Goal: Task Accomplishment & Management: Complete application form

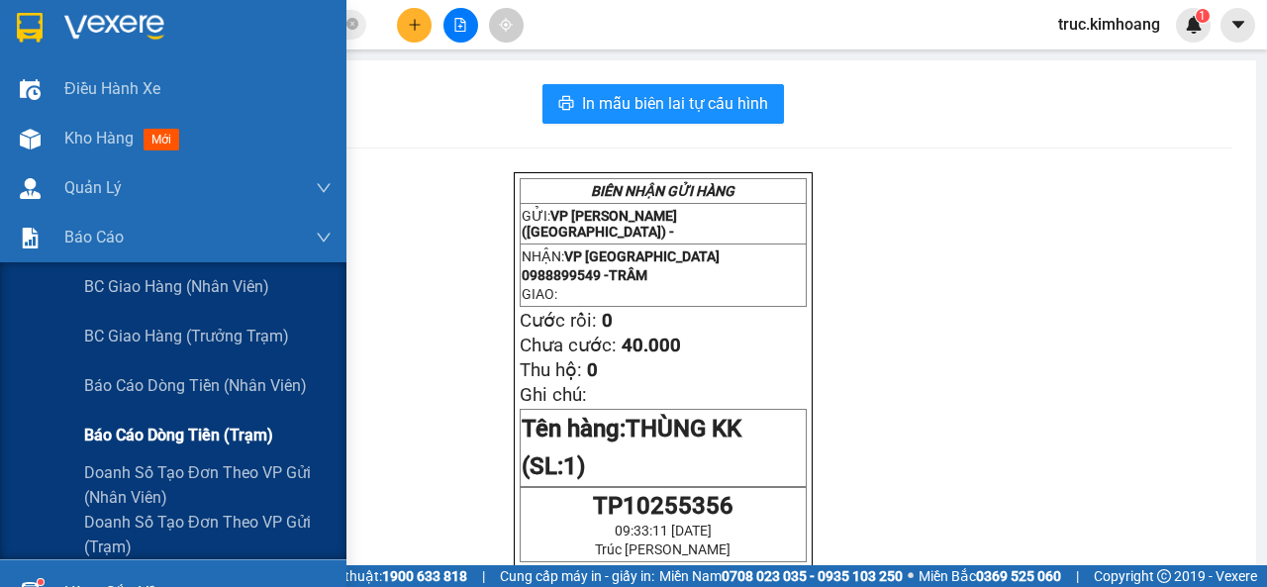
click at [167, 434] on span "Báo cáo dòng tiền (trạm)" at bounding box center [178, 435] width 189 height 25
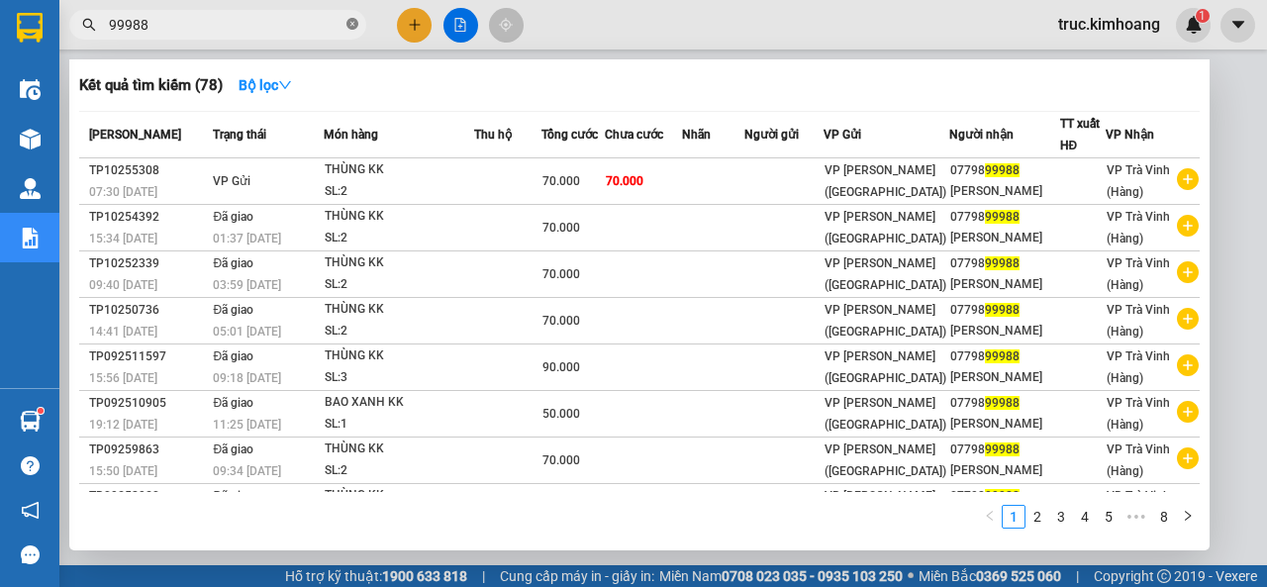
click at [350, 17] on span at bounding box center [353, 25] width 12 height 19
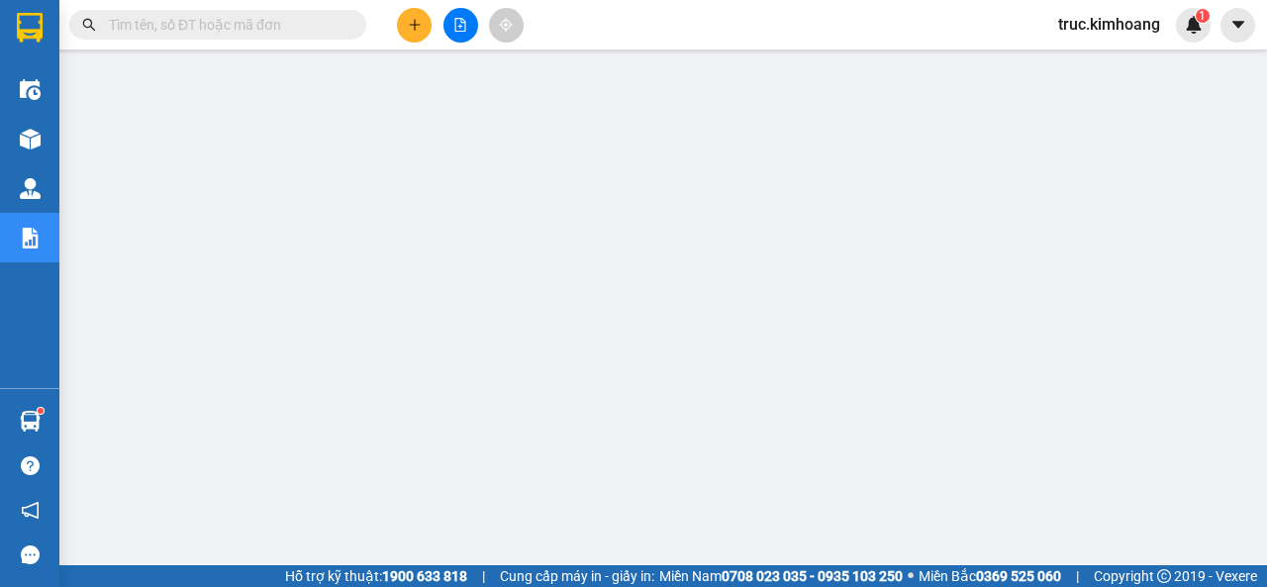
paste input "TP10255355"
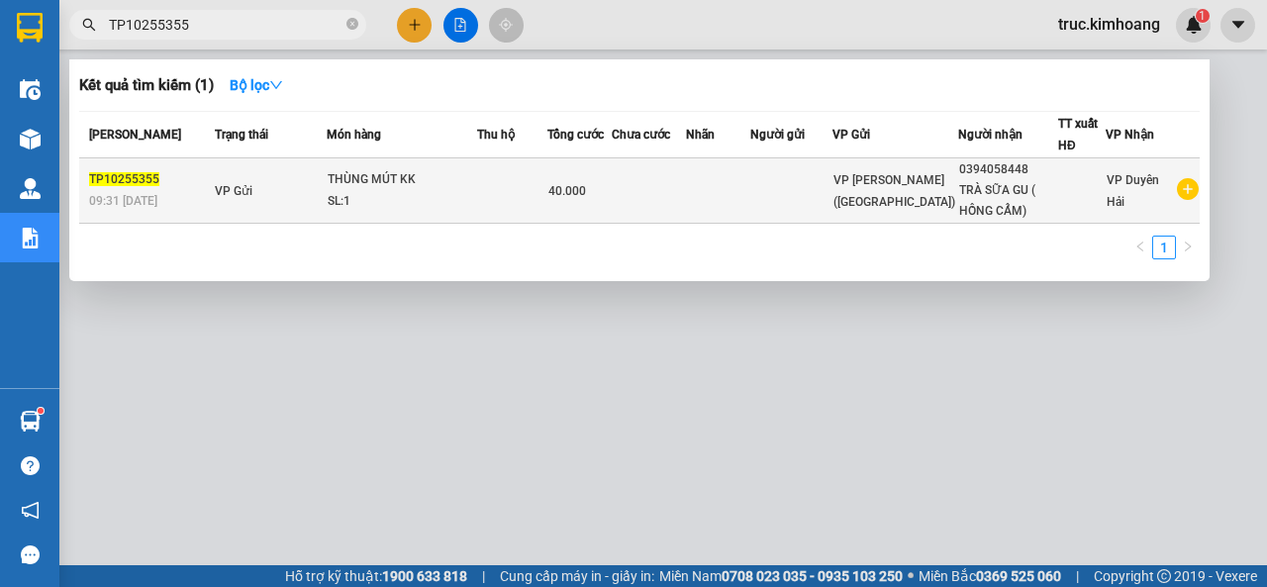
type input "TP10255355"
click at [658, 193] on td at bounding box center [649, 190] width 74 height 65
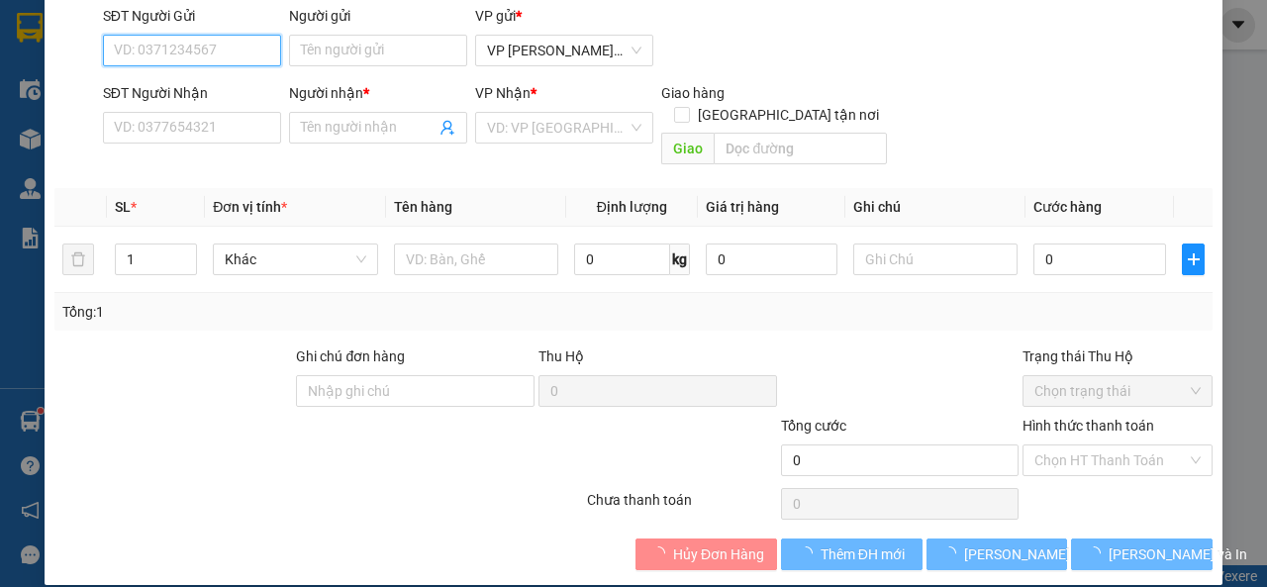
type input "0394058448"
type input "TRÀ SỮA GU ( HỒNG CẨM)"
type input "40.000"
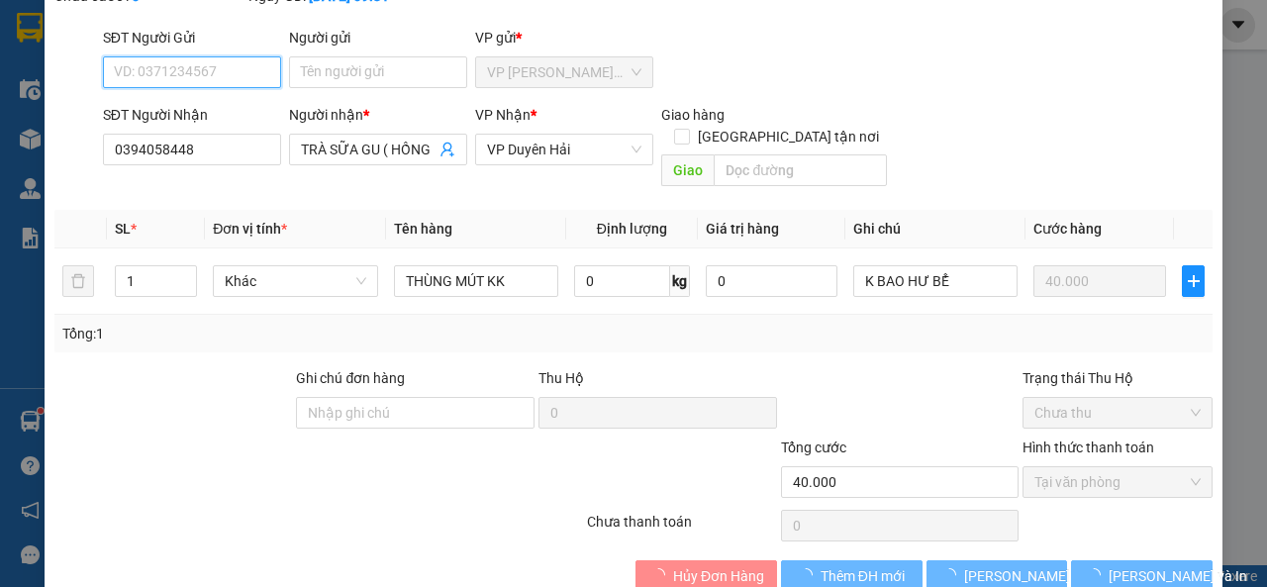
scroll to position [171, 0]
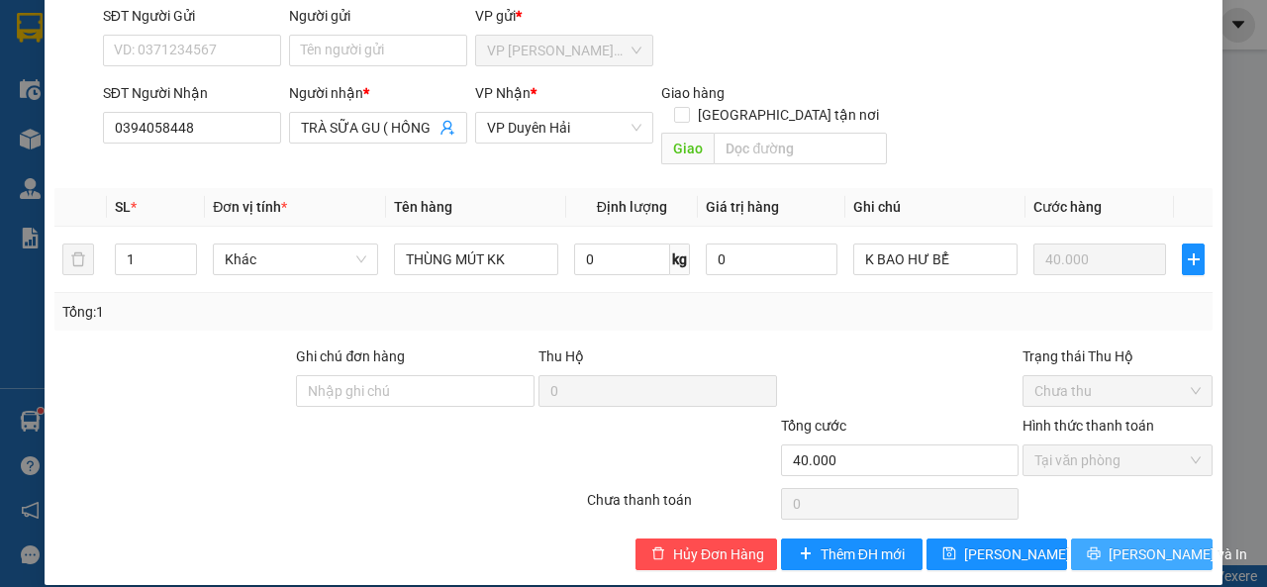
click at [1154, 544] on span "[PERSON_NAME] và In" at bounding box center [1178, 555] width 139 height 22
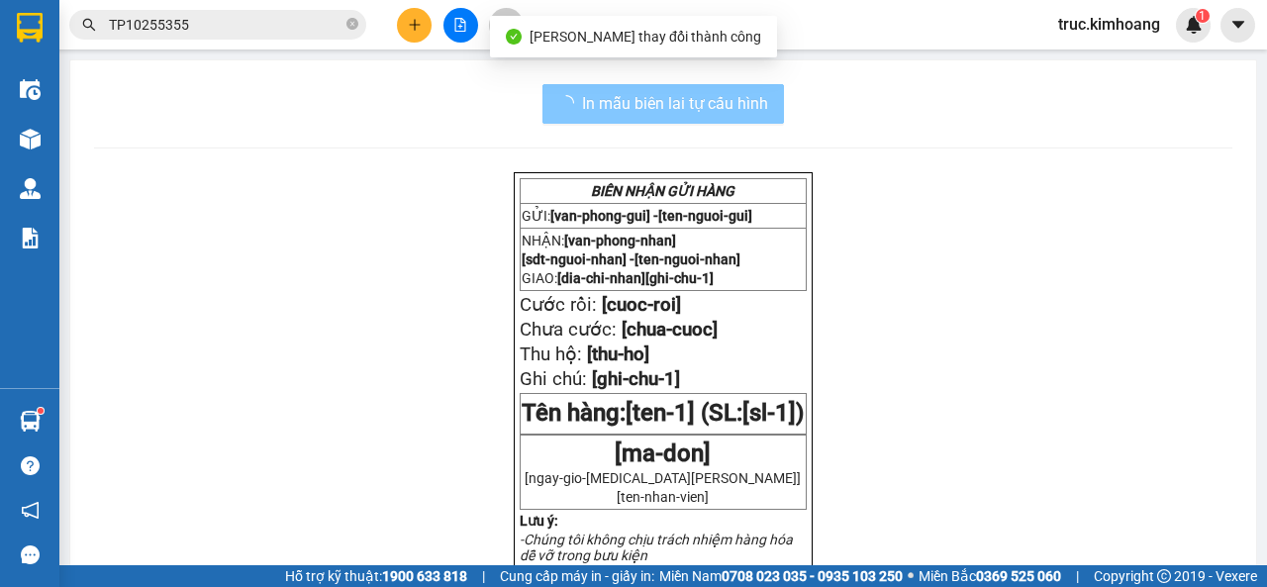
click at [741, 105] on span "In mẫu biên lai tự cấu hình" at bounding box center [675, 103] width 186 height 25
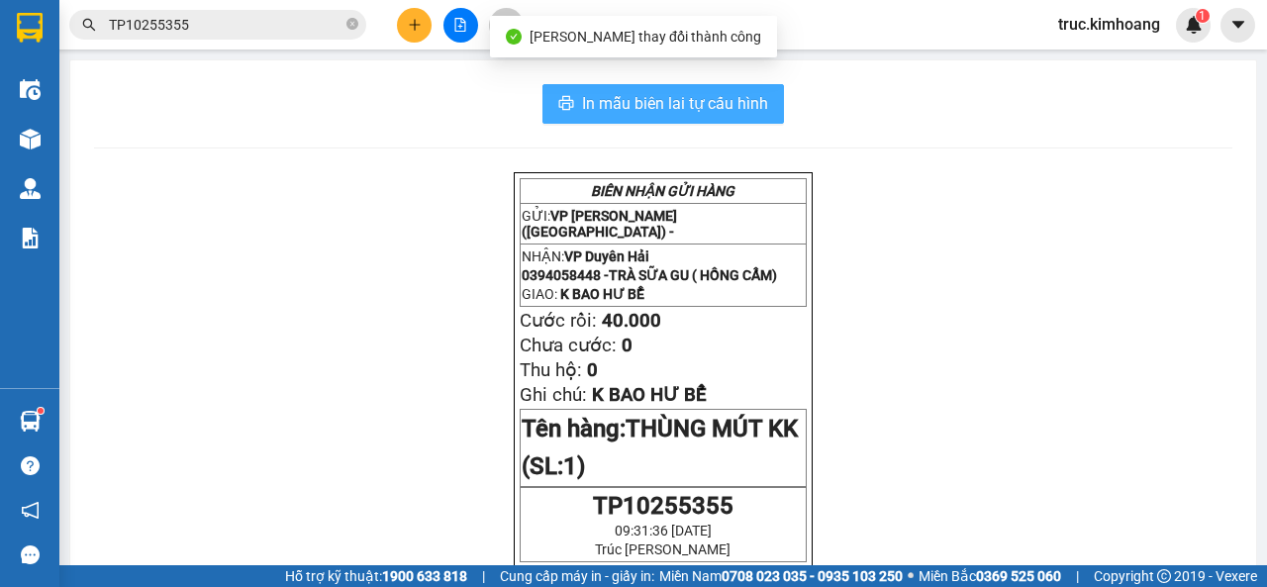
click at [741, 104] on span "In mẫu biên lai tự cấu hình" at bounding box center [675, 103] width 186 height 25
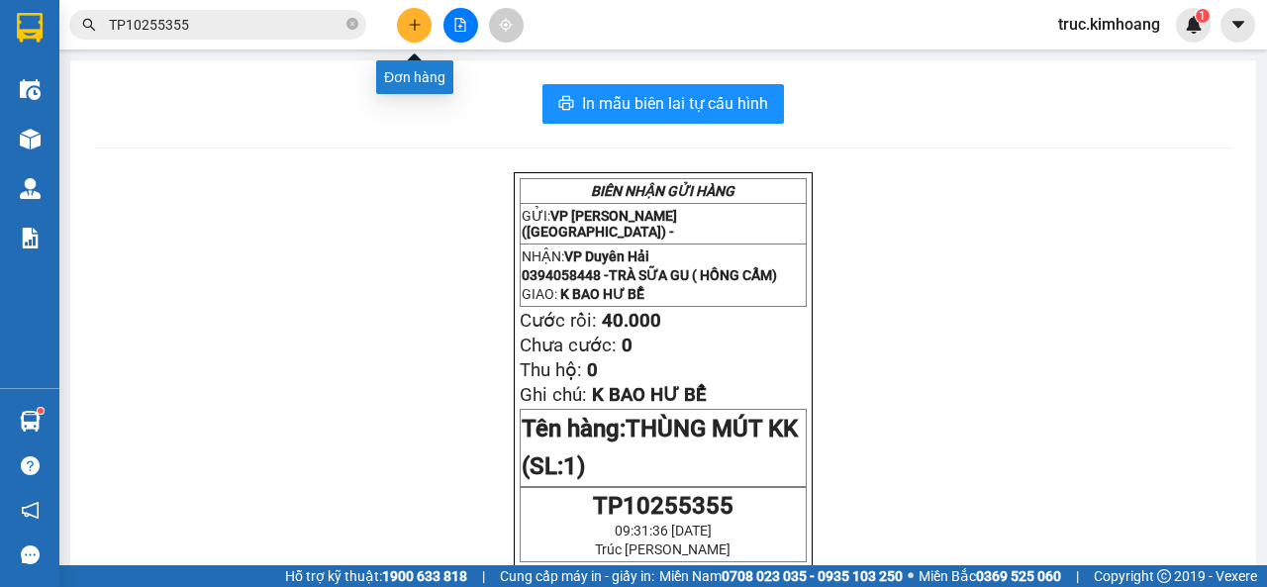
click at [414, 28] on icon "plus" at bounding box center [415, 25] width 14 height 14
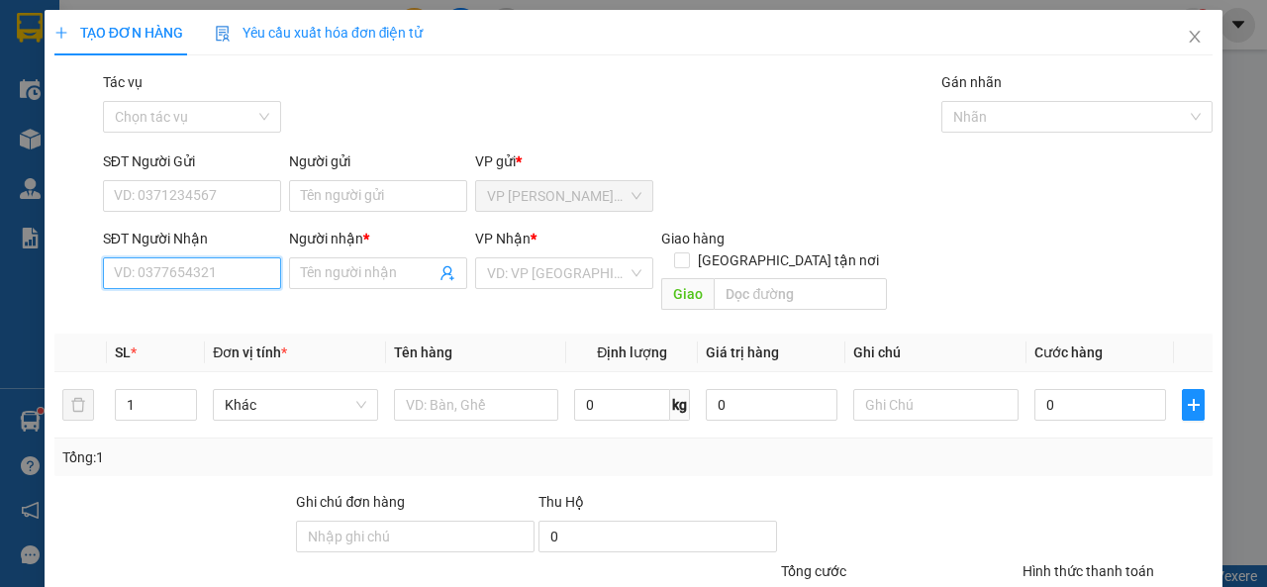
click at [163, 277] on input "SĐT Người Nhận" at bounding box center [192, 273] width 178 height 32
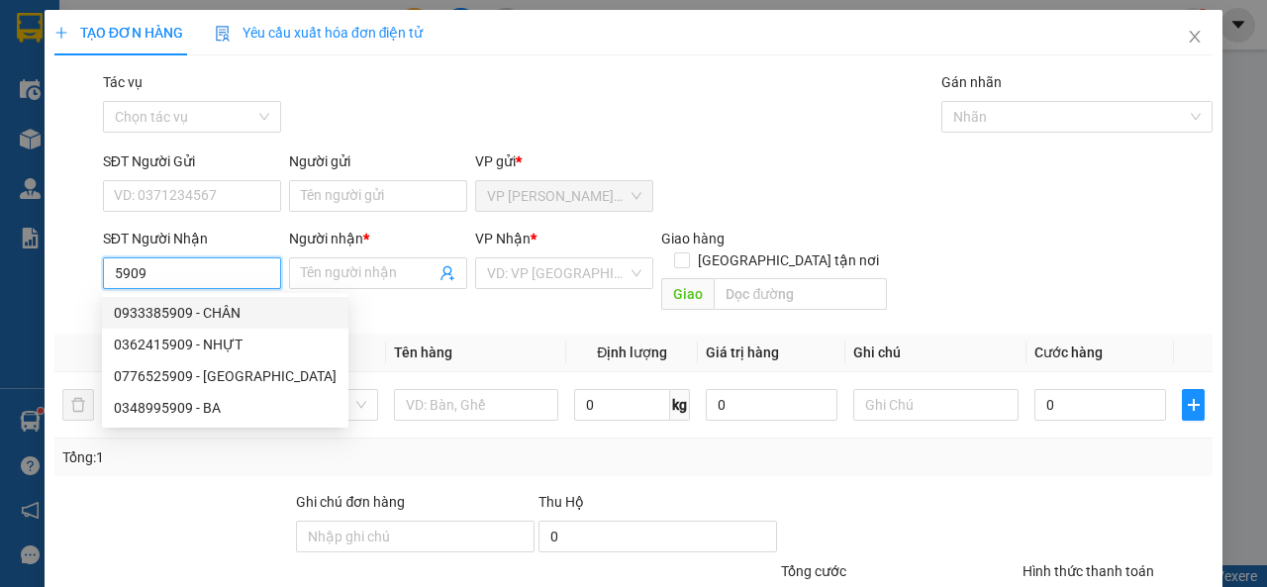
click at [244, 317] on div "0933385909 - CHÂN" at bounding box center [225, 313] width 223 height 22
type input "0933385909"
type input "CHÂN"
type input "45.000"
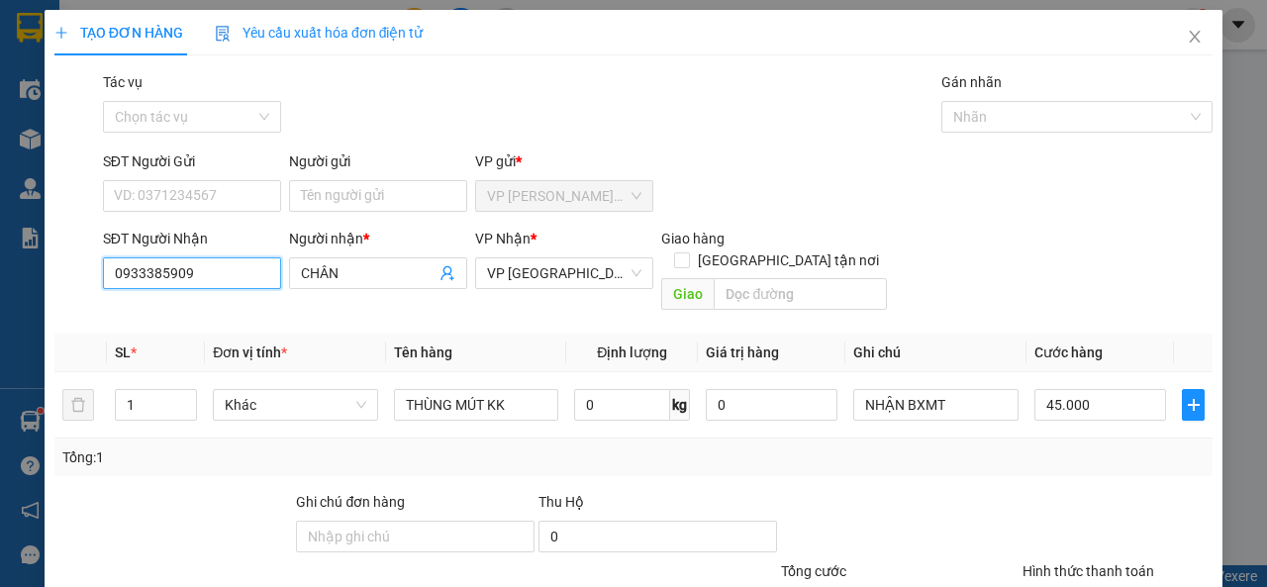
scroll to position [146, 0]
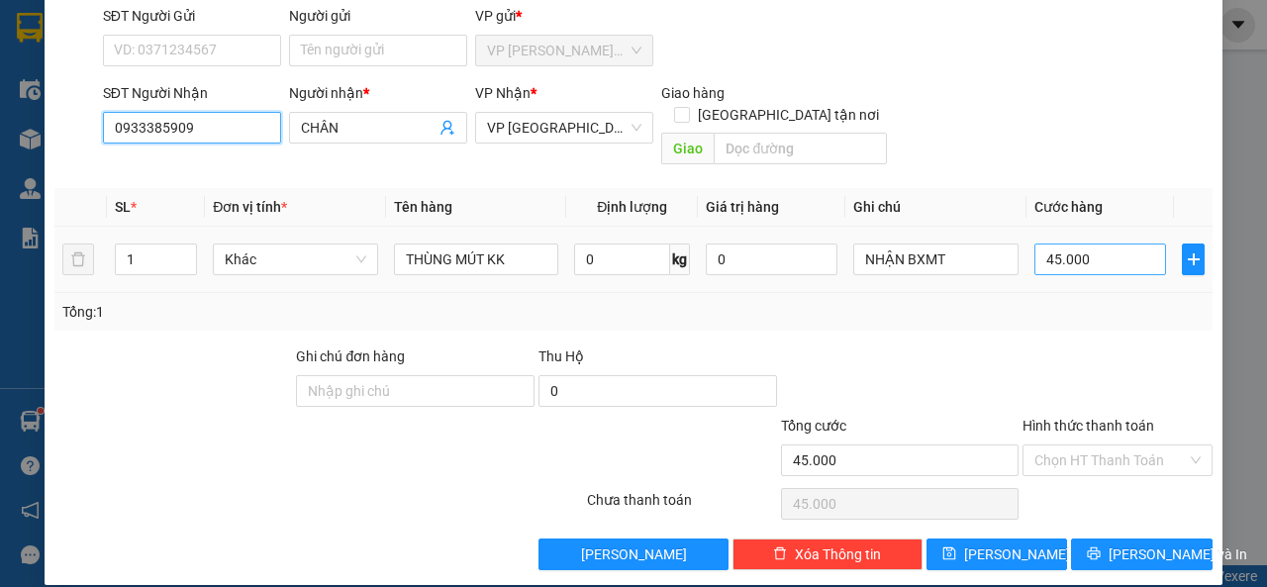
type input "0933385909"
click at [1085, 244] on input "45.000" at bounding box center [1101, 260] width 132 height 32
type input "4"
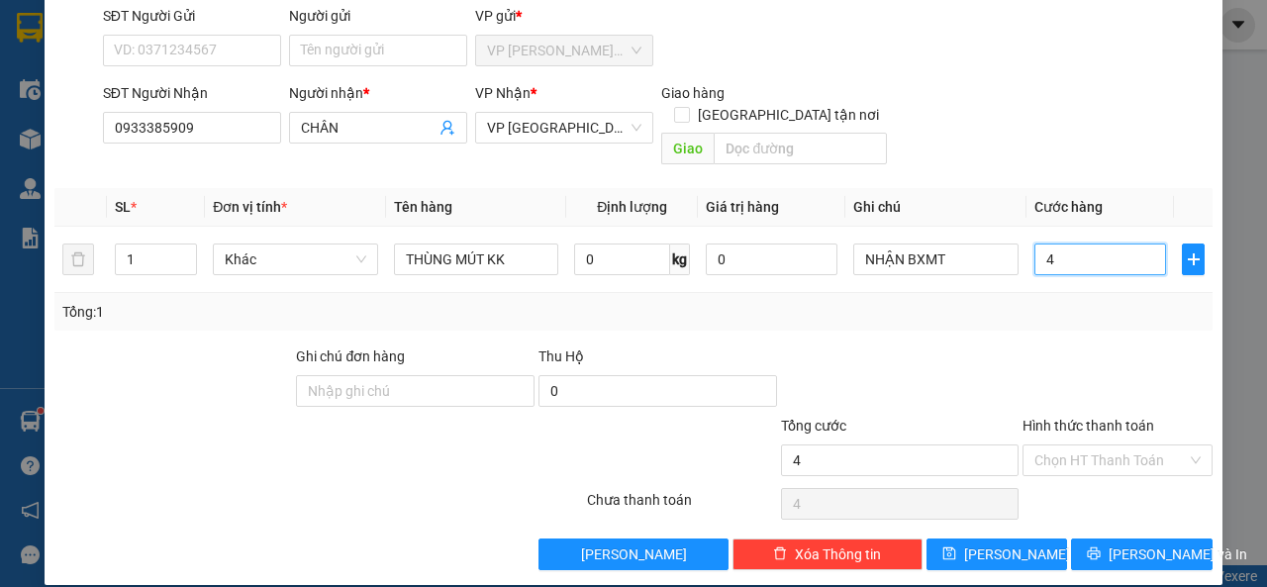
type input "40"
type input "40.000"
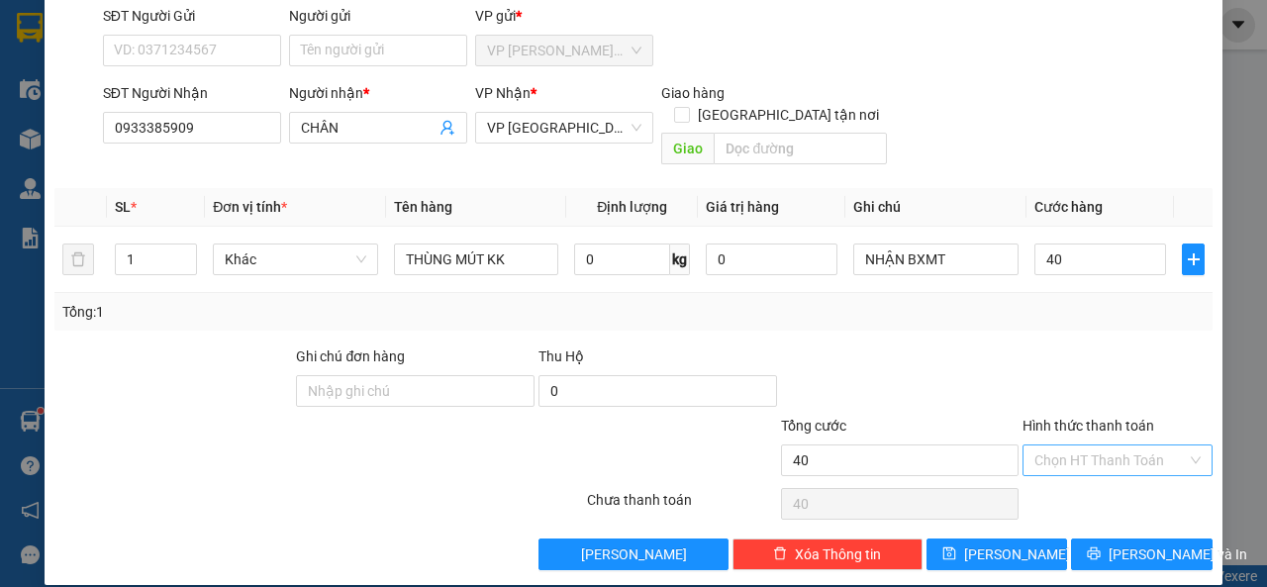
type input "40.000"
click at [1127, 446] on input "Hình thức thanh toán" at bounding box center [1111, 461] width 152 height 30
click at [1128, 475] on div "Tại văn phòng" at bounding box center [1105, 478] width 163 height 22
type input "0"
click at [1145, 544] on span "[PERSON_NAME] và In" at bounding box center [1178, 555] width 139 height 22
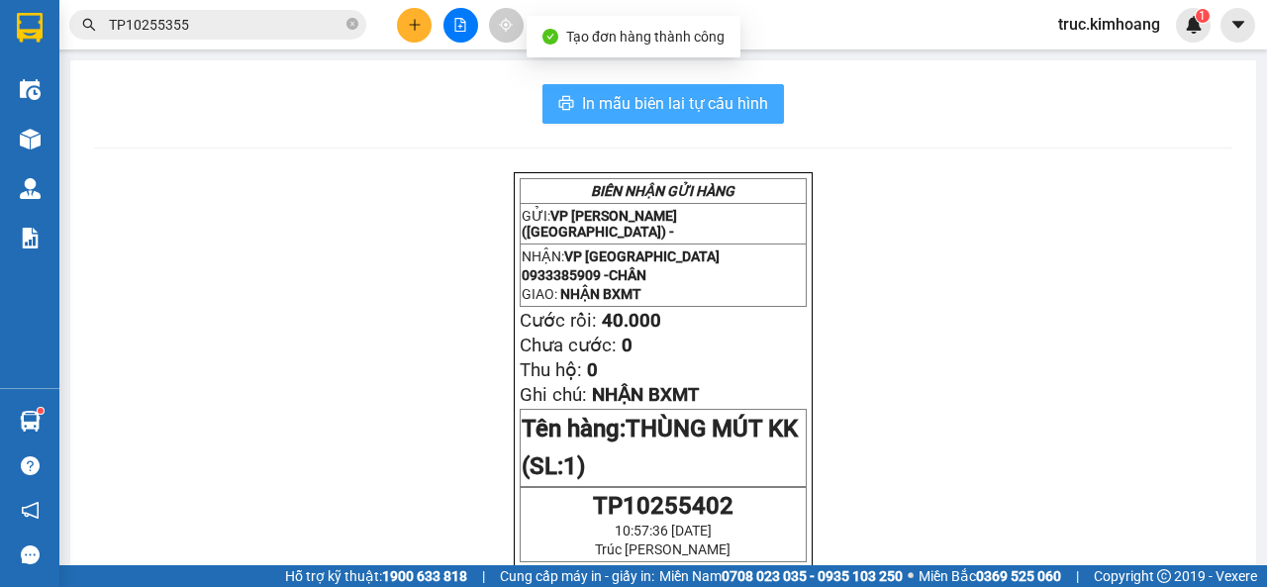
click at [702, 91] on span "In mẫu biên lai tự cấu hình" at bounding box center [675, 103] width 186 height 25
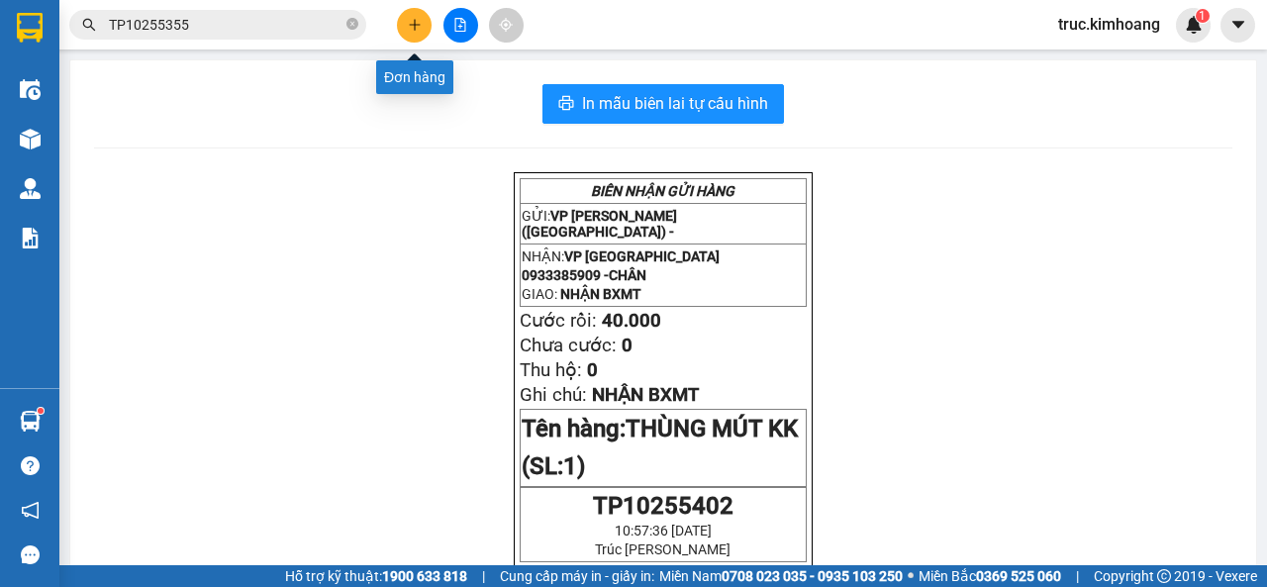
click at [415, 27] on icon "plus" at bounding box center [414, 24] width 1 height 11
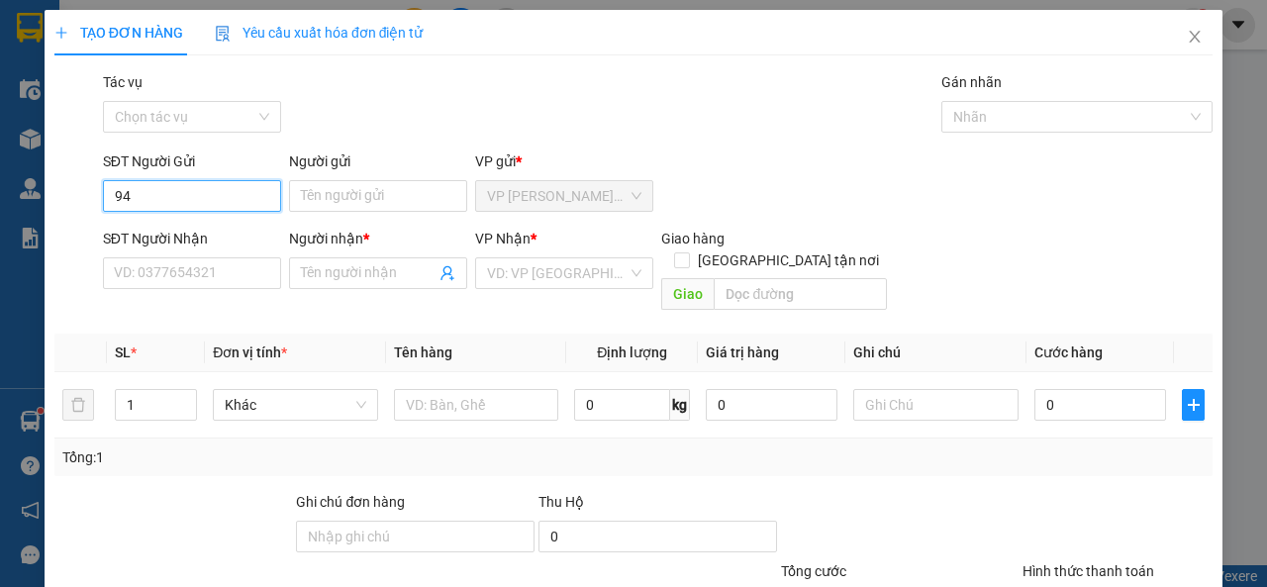
type input "9"
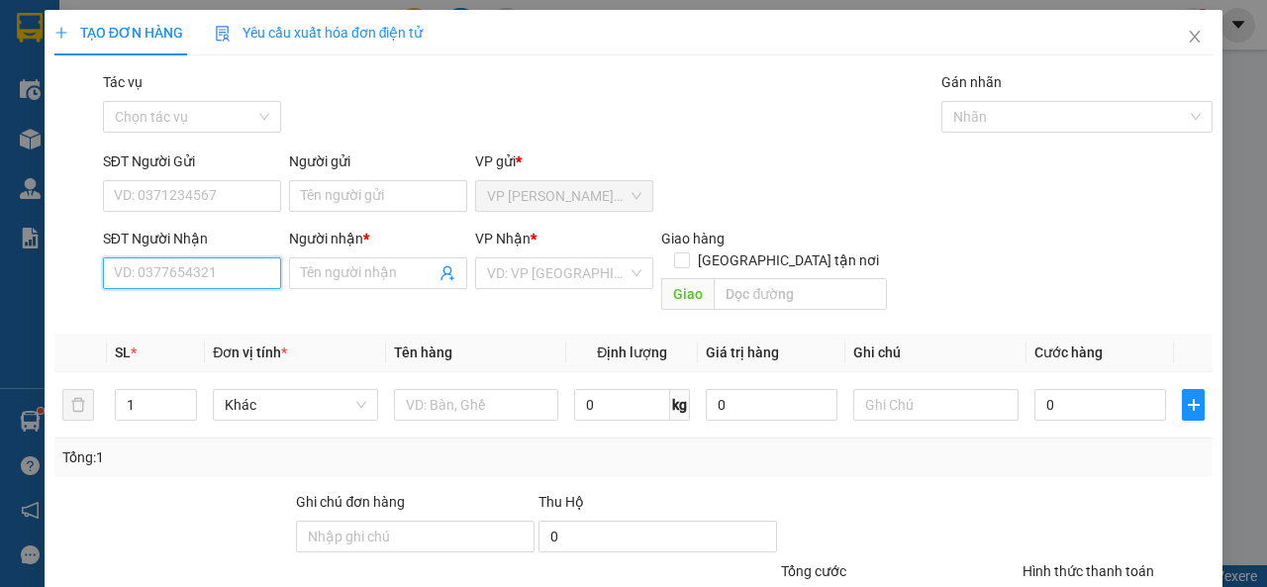
click at [224, 272] on input "SĐT Người Nhận" at bounding box center [192, 273] width 178 height 32
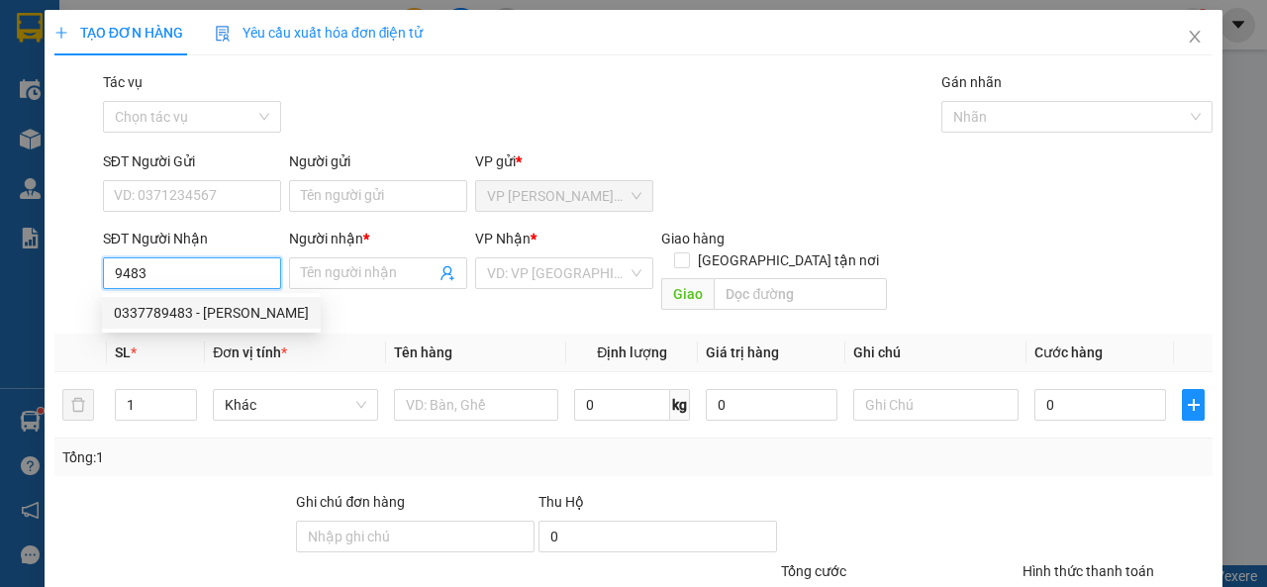
click at [226, 312] on div "0337789483 - [PERSON_NAME]" at bounding box center [211, 313] width 195 height 22
type input "0337789483"
type input "BÍCH VÂN"
type input "80.000"
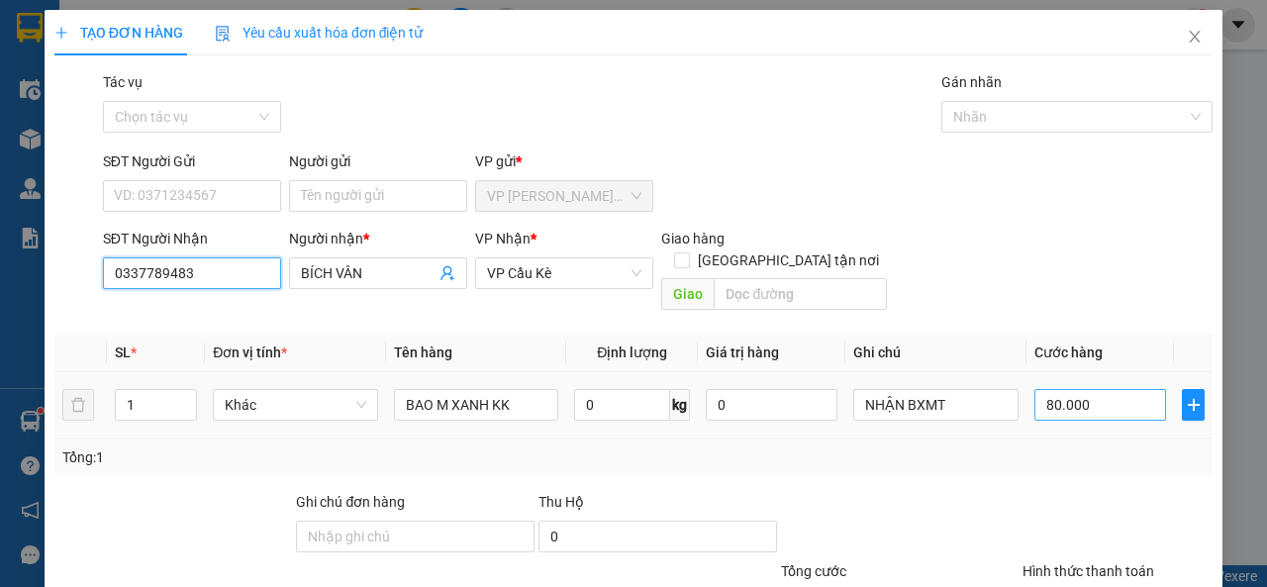
type input "0337789483"
click at [1087, 394] on input "80.000" at bounding box center [1101, 405] width 132 height 32
type input "8"
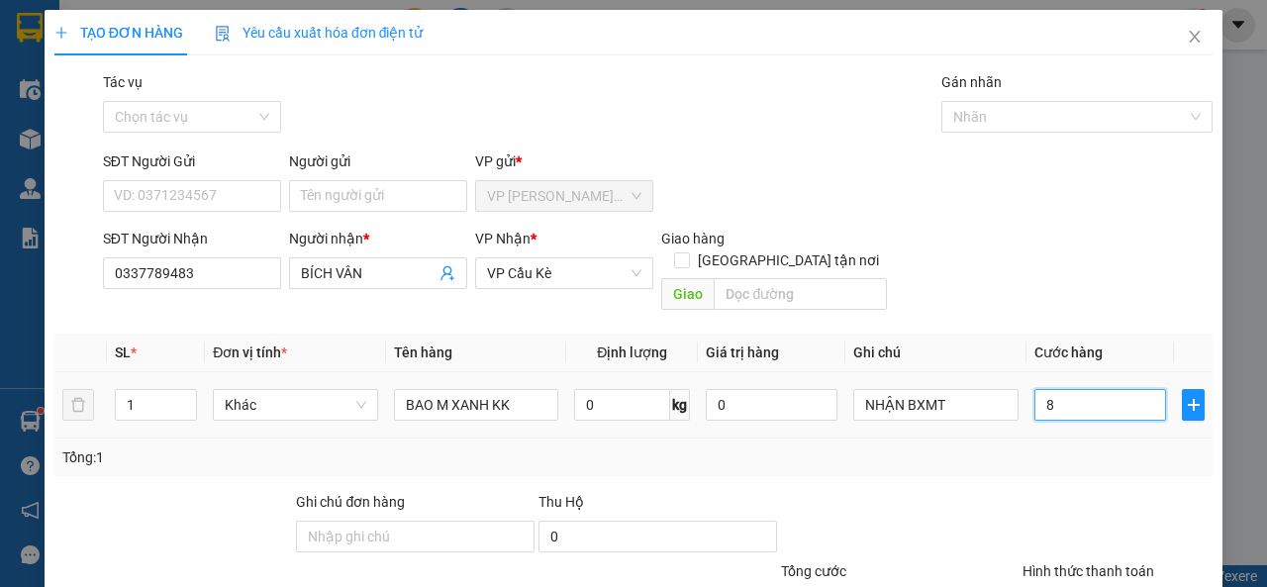
type input "80"
type input "8"
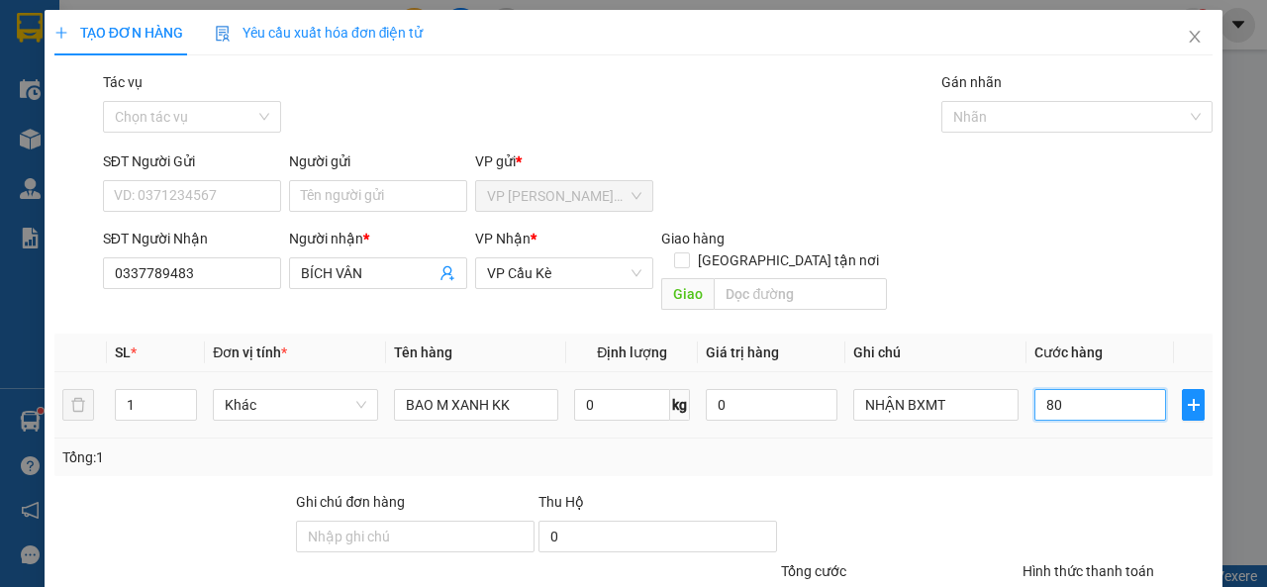
type input "8"
type input "0"
type input "1"
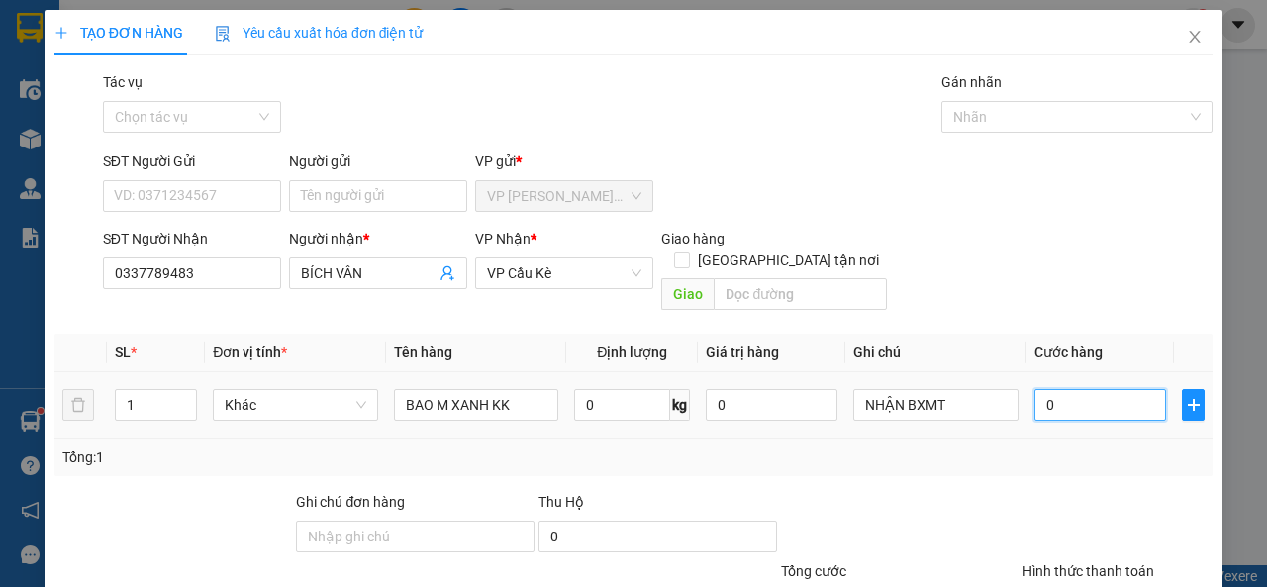
type input "1"
type input "01"
type input "10"
type input "0.100"
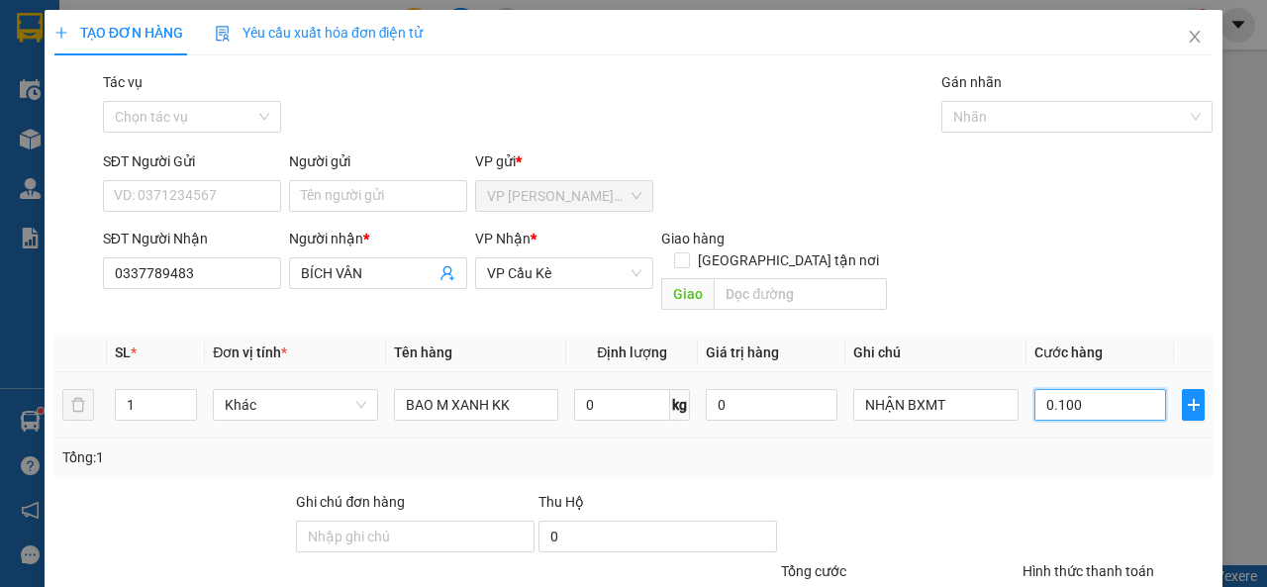
type input "100"
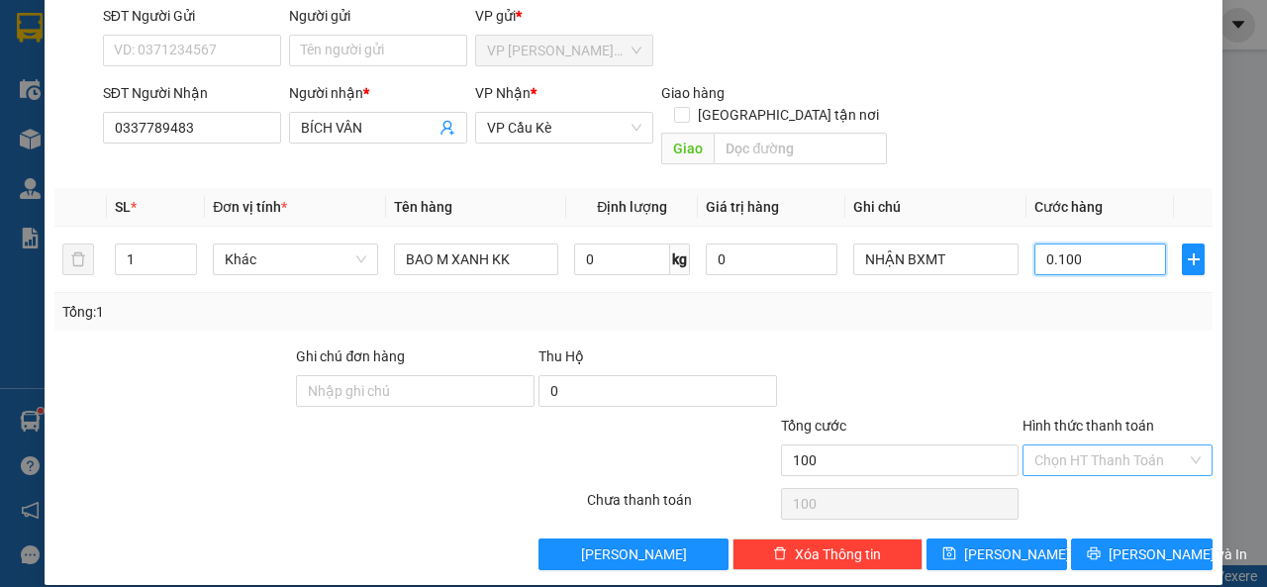
type input "0.100"
type input "100.000"
click at [1088, 451] on input "Hình thức thanh toán" at bounding box center [1111, 461] width 152 height 30
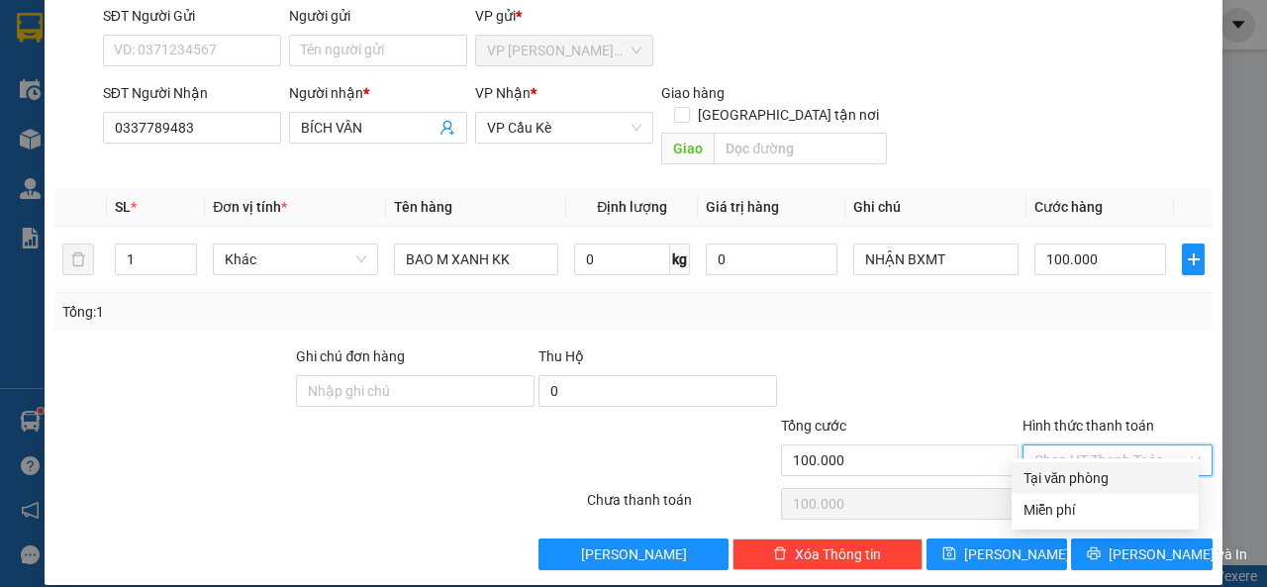
click at [1093, 478] on div "Tại văn phòng" at bounding box center [1105, 478] width 163 height 22
type input "0"
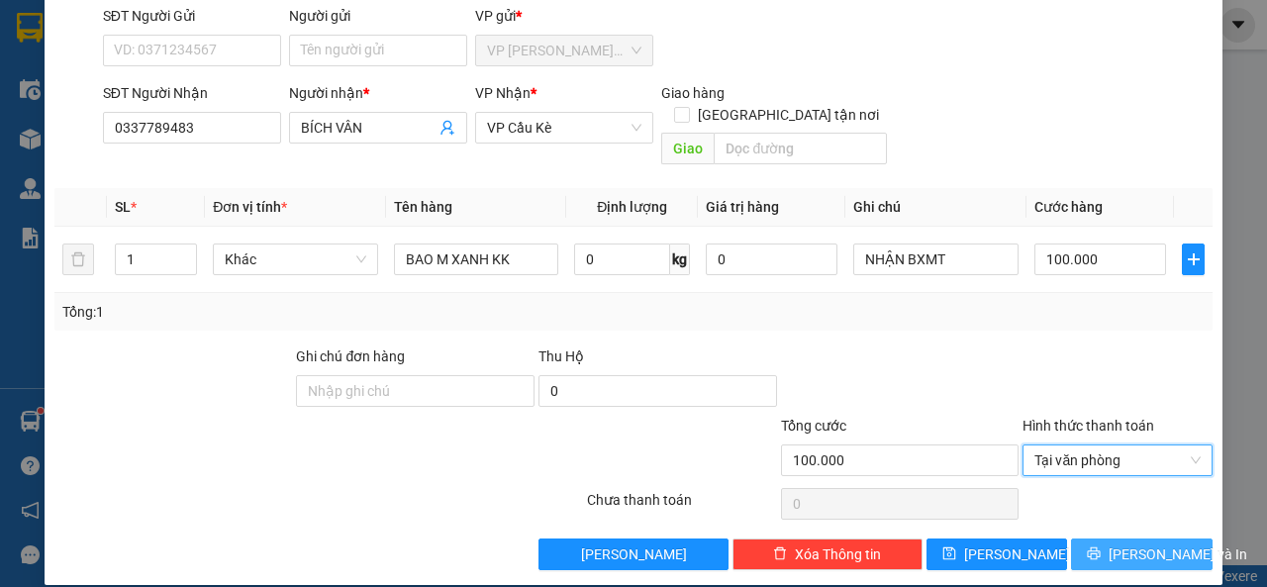
click at [1126, 544] on span "[PERSON_NAME] và In" at bounding box center [1178, 555] width 139 height 22
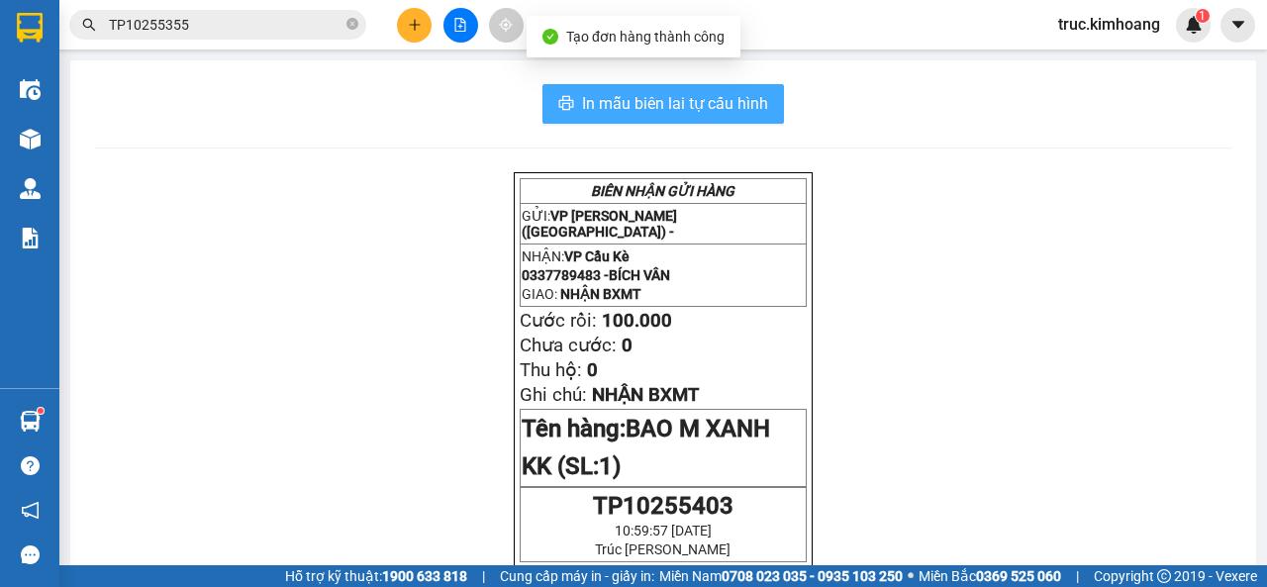
click at [695, 110] on span "In mẫu biên lai tự cấu hình" at bounding box center [675, 103] width 186 height 25
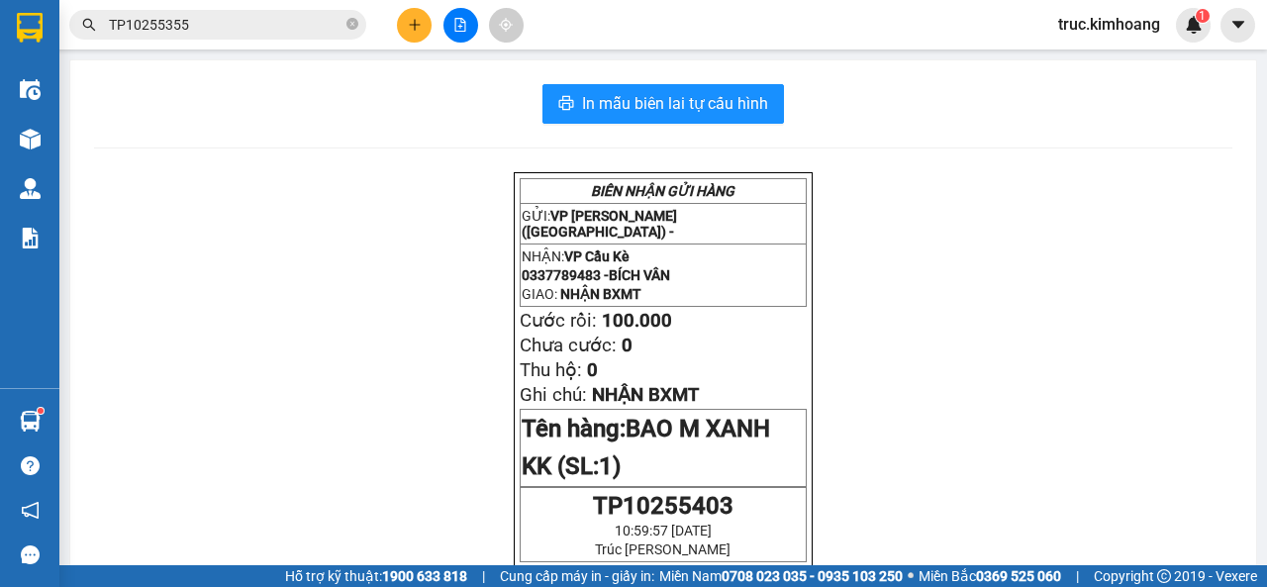
click at [229, 21] on input "TP10255355" at bounding box center [226, 25] width 234 height 22
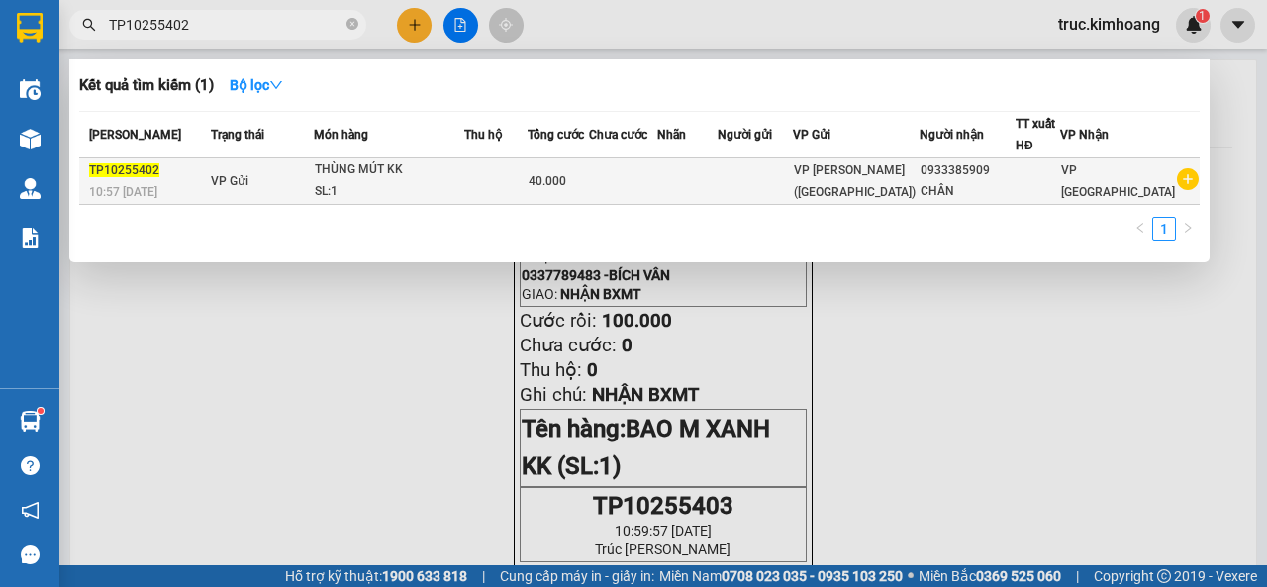
type input "TP10255402"
click at [711, 173] on td at bounding box center [687, 181] width 60 height 47
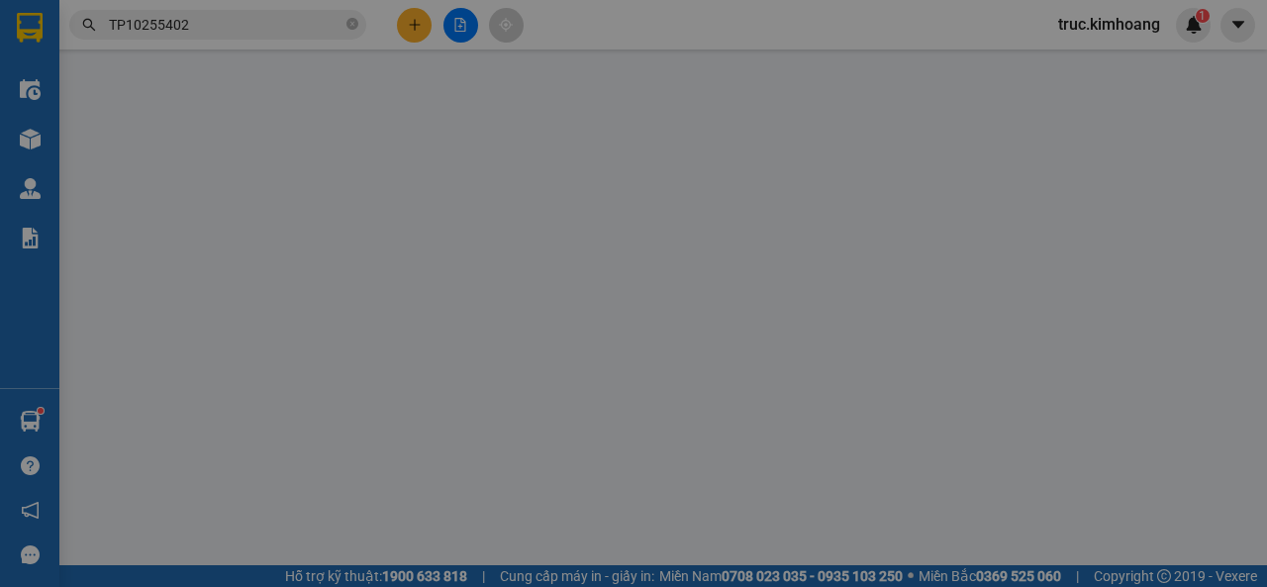
type input "0933385909"
type input "CHÂN"
type input "40.000"
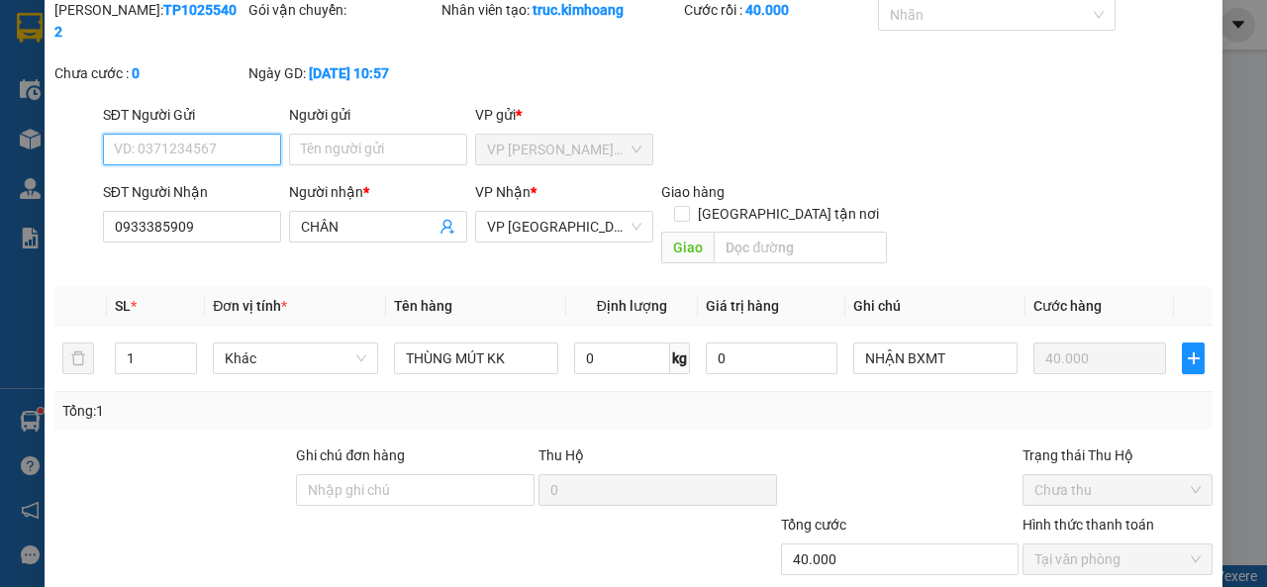
scroll to position [171, 0]
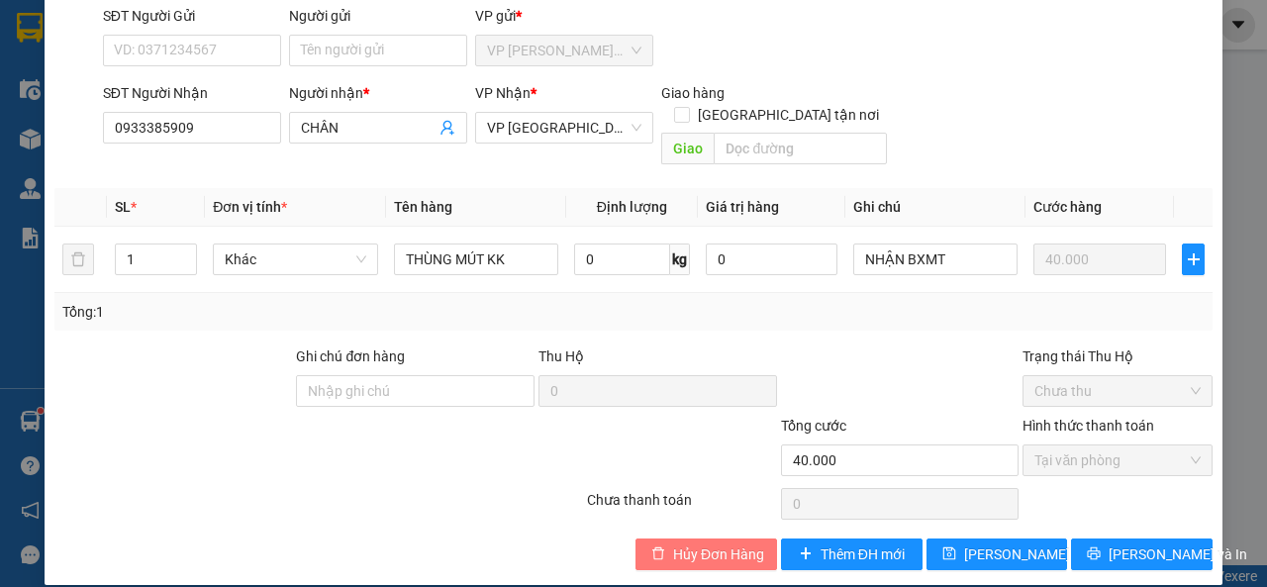
click at [698, 544] on span "Hủy Đơn Hàng" at bounding box center [718, 555] width 91 height 22
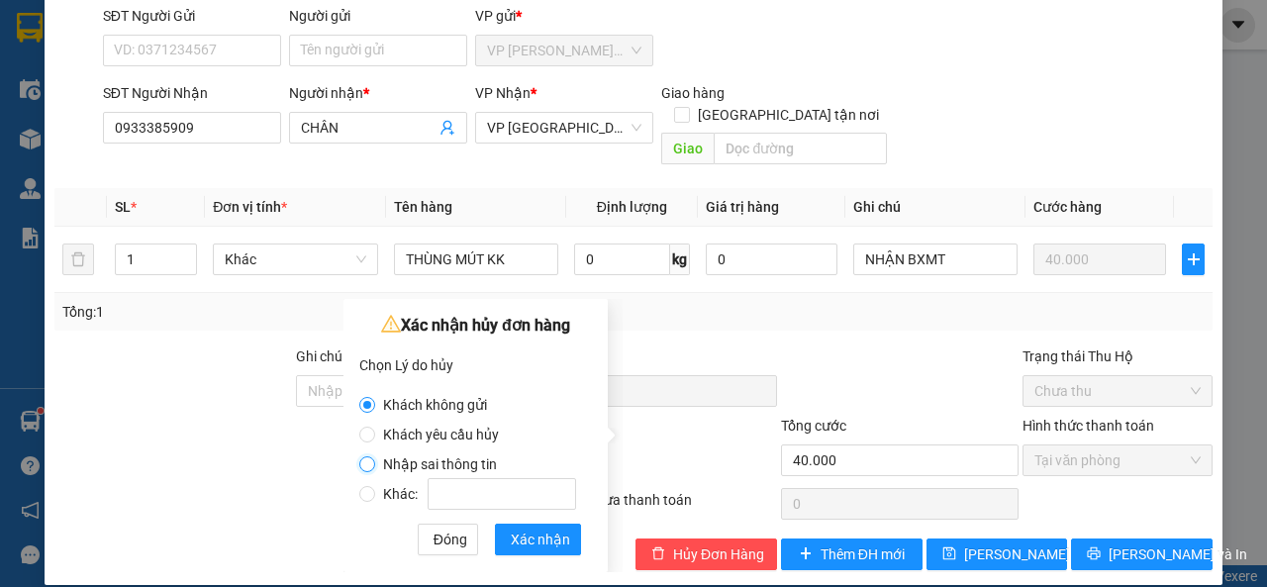
click at [365, 464] on input "Nhập sai thông tin" at bounding box center [367, 464] width 16 height 16
radio input "true"
radio input "false"
click at [515, 537] on span "Xác nhận" at bounding box center [540, 540] width 59 height 22
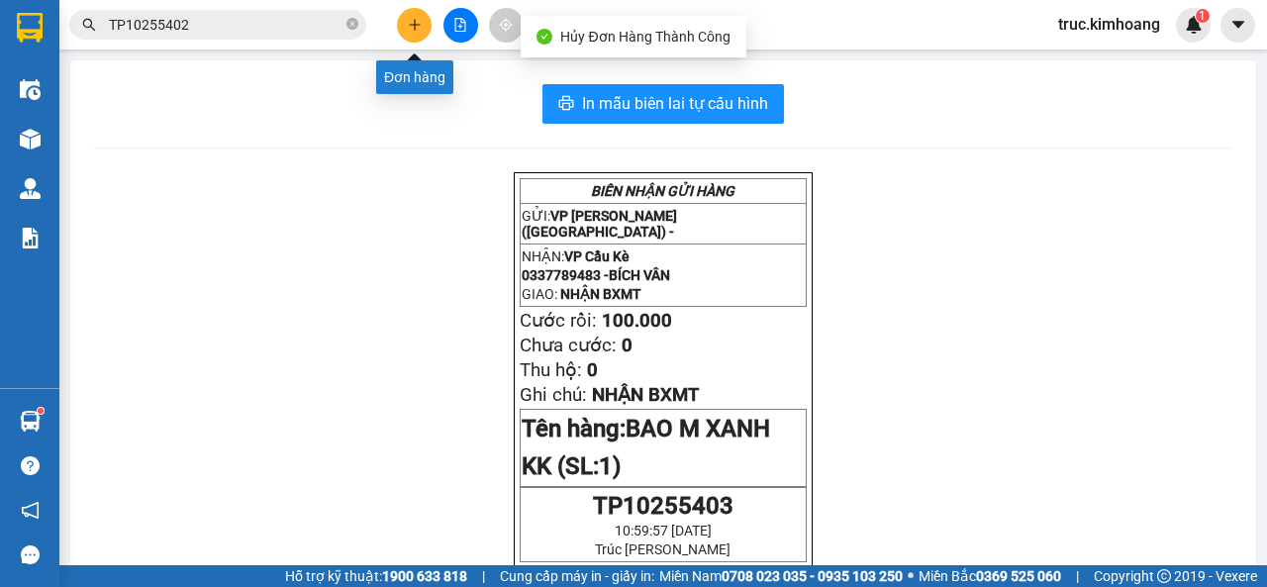
click at [413, 28] on icon "plus" at bounding box center [415, 25] width 14 height 14
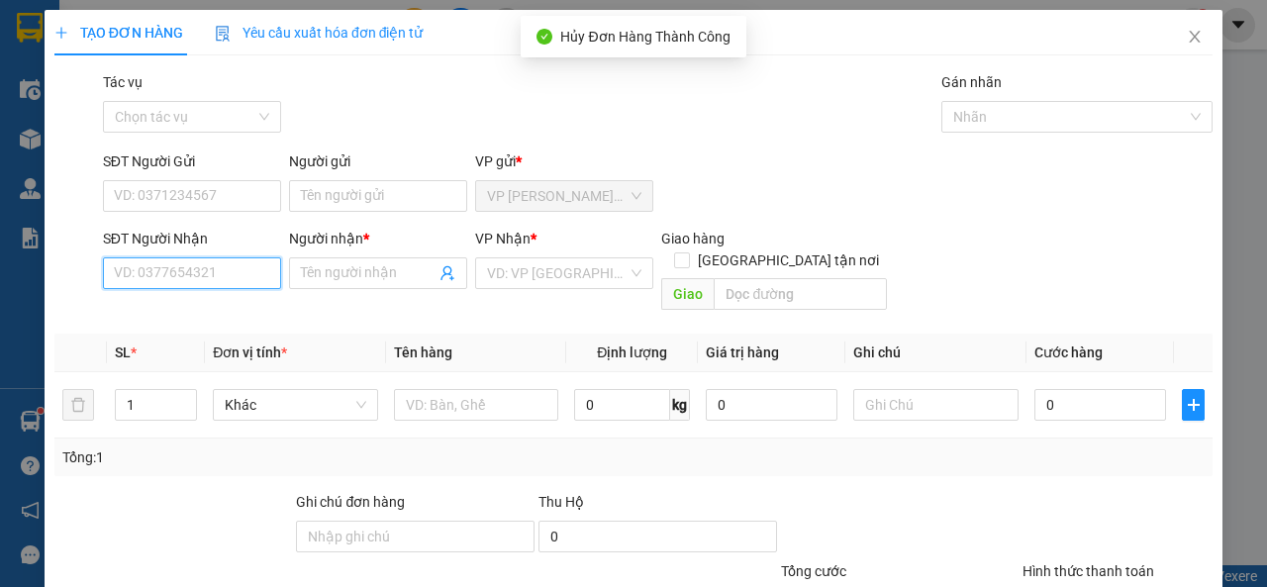
click at [186, 284] on input "SĐT Người Nhận" at bounding box center [192, 273] width 178 height 32
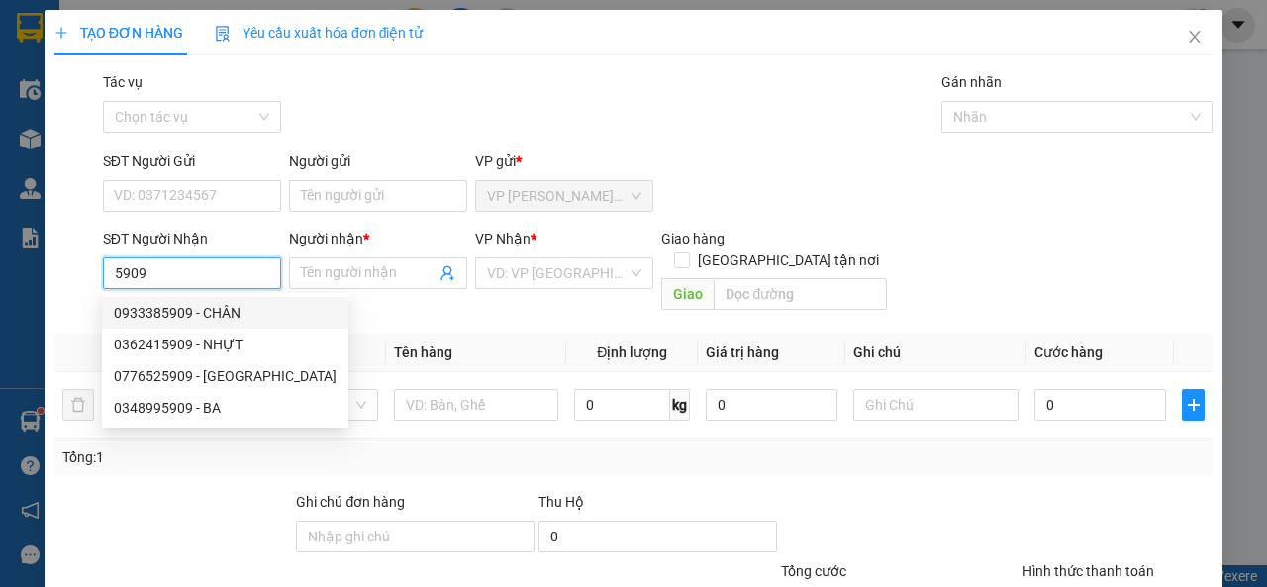
click at [220, 310] on div "0933385909 - CHÂN" at bounding box center [225, 313] width 223 height 22
type input "0933385909"
type input "CHÂN"
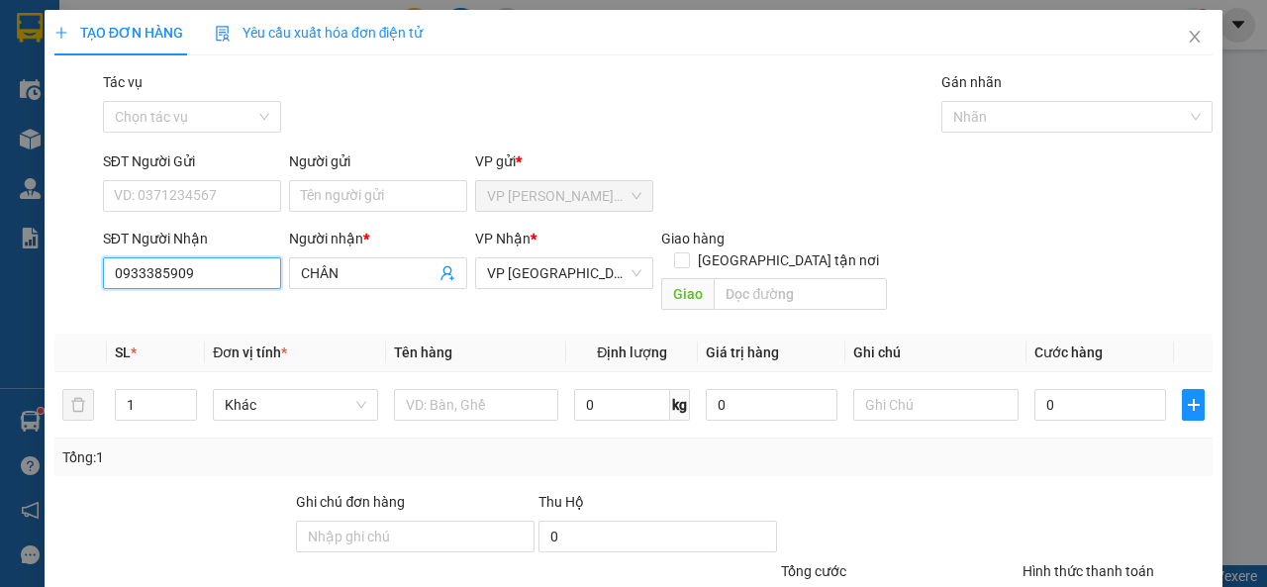
type input "45.000"
type input "0933385909"
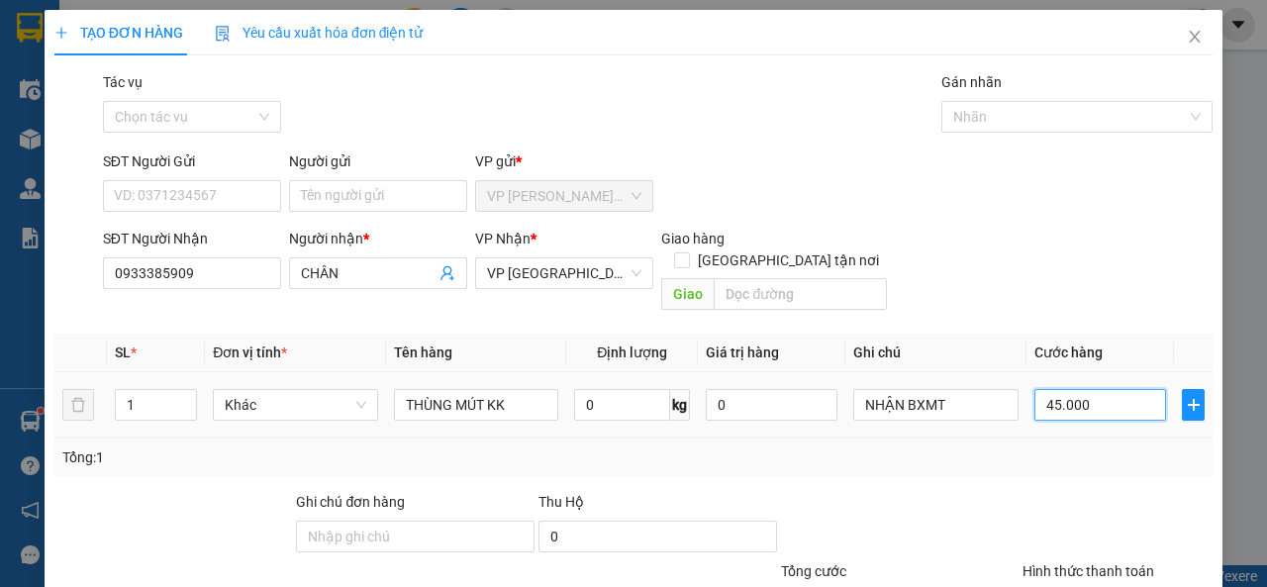
click at [1080, 389] on input "45.000" at bounding box center [1101, 405] width 132 height 32
type input "4"
type input "40"
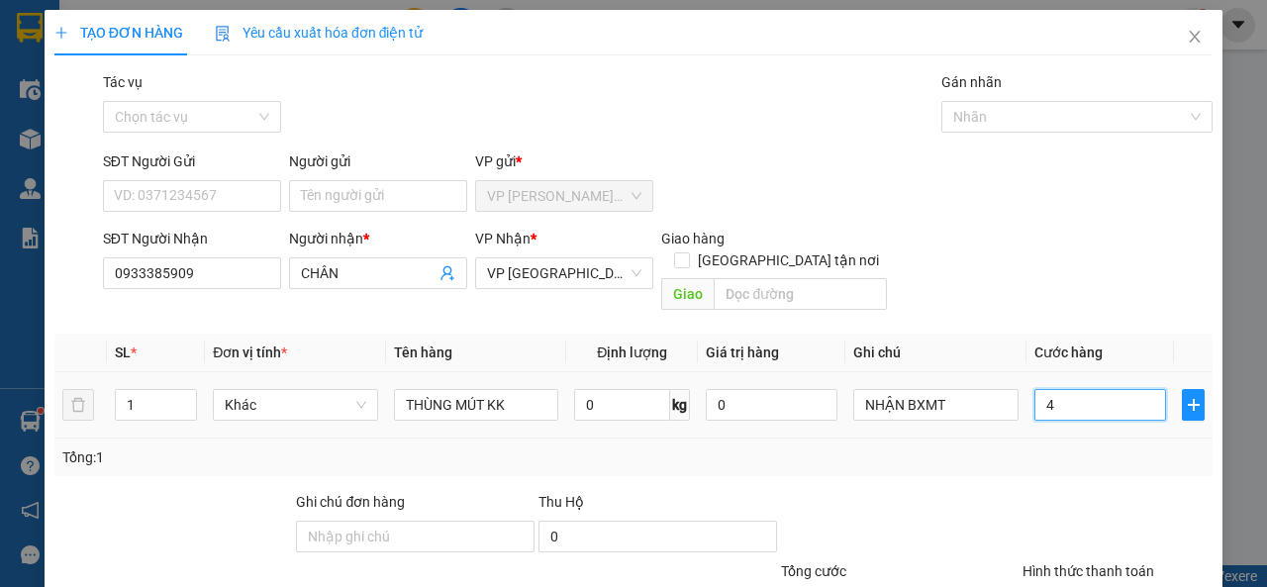
type input "40"
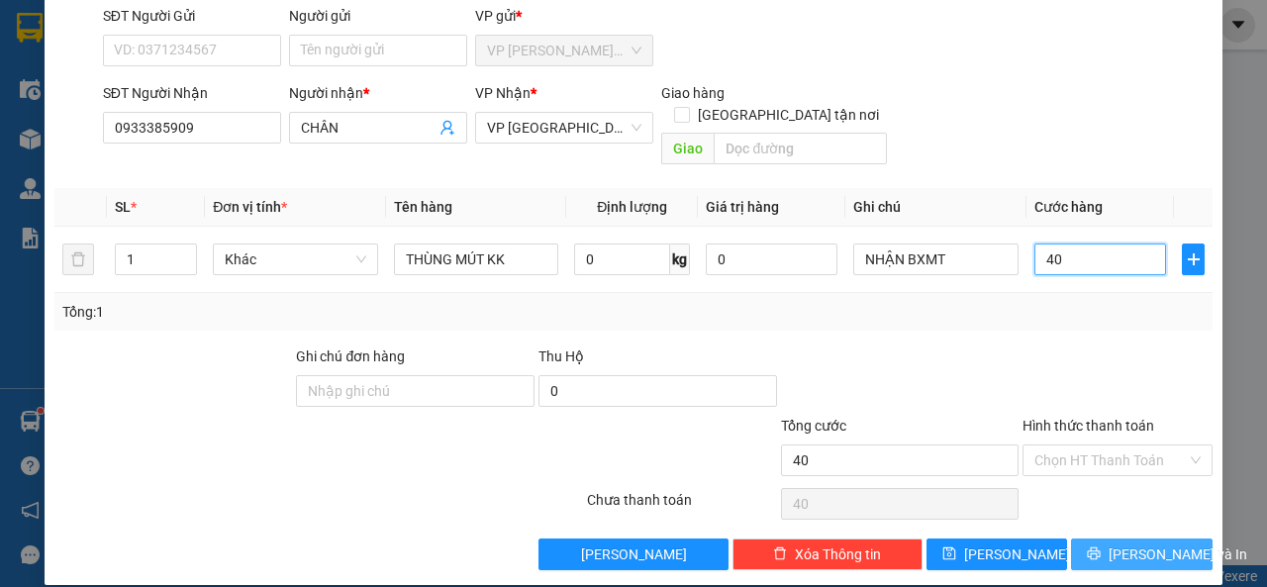
type input "40"
type input "40.000"
click at [1133, 544] on span "[PERSON_NAME] và In" at bounding box center [1178, 555] width 139 height 22
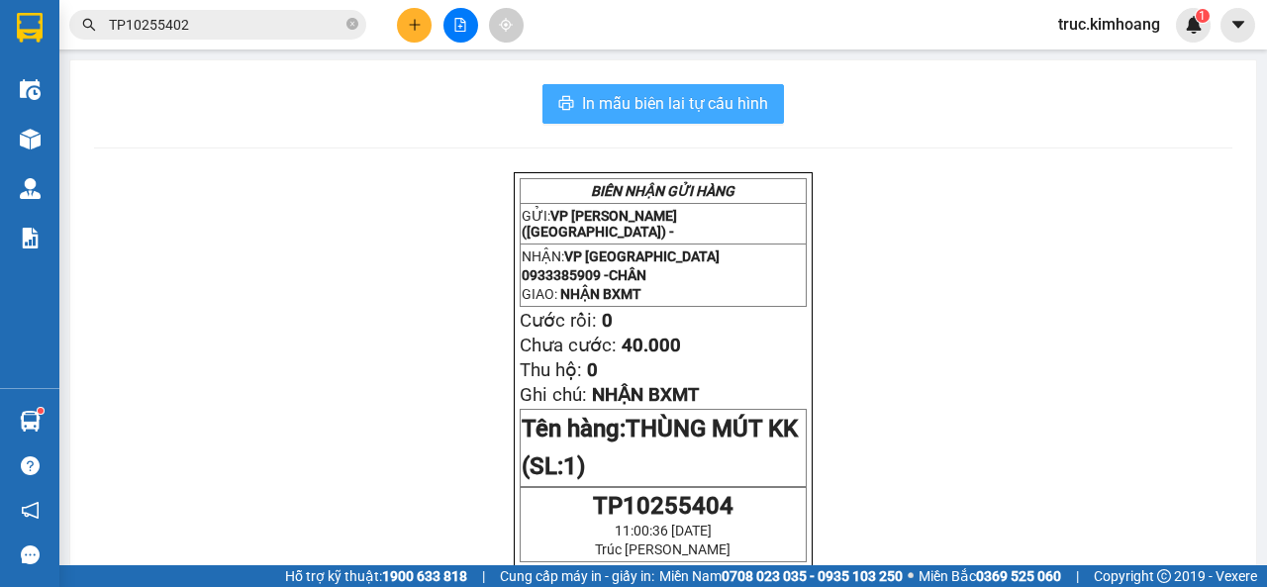
click at [690, 104] on span "In mẫu biên lai tự cấu hình" at bounding box center [675, 103] width 186 height 25
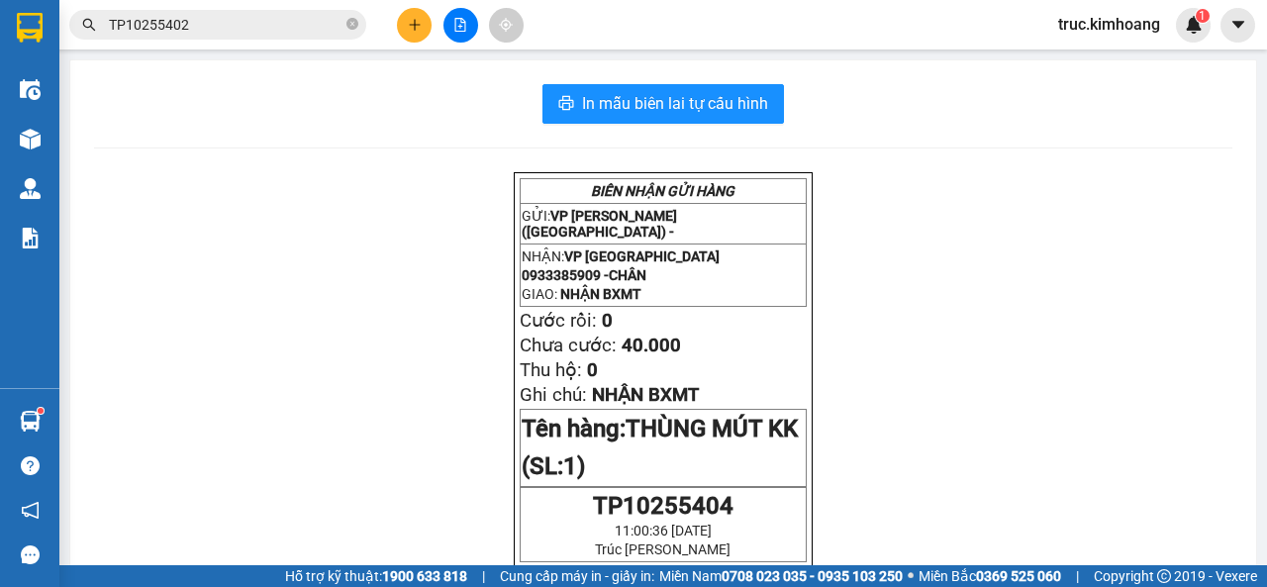
click at [229, 16] on input "TP10255402" at bounding box center [226, 25] width 234 height 22
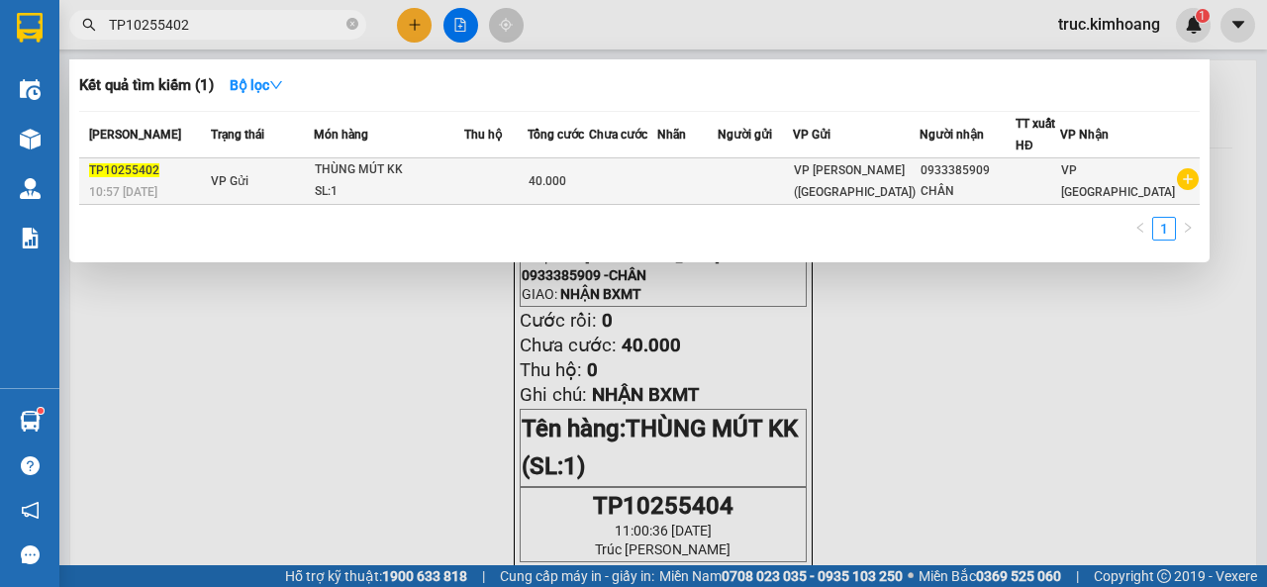
click at [408, 196] on div "SL: 1" at bounding box center [389, 192] width 149 height 22
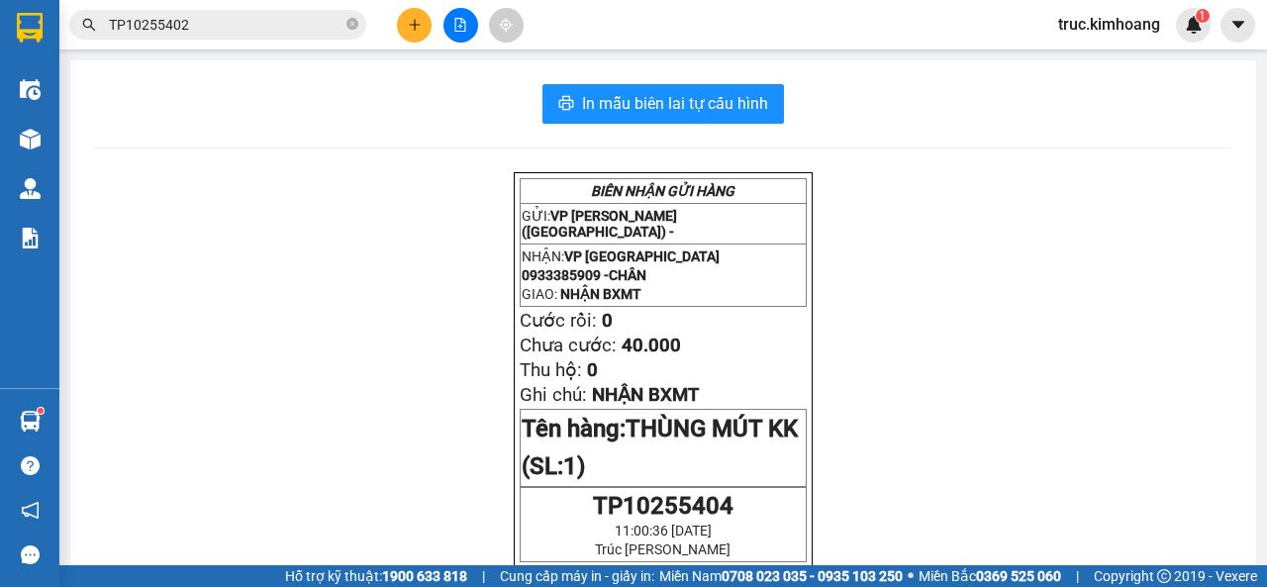
click at [411, 17] on button at bounding box center [414, 25] width 35 height 35
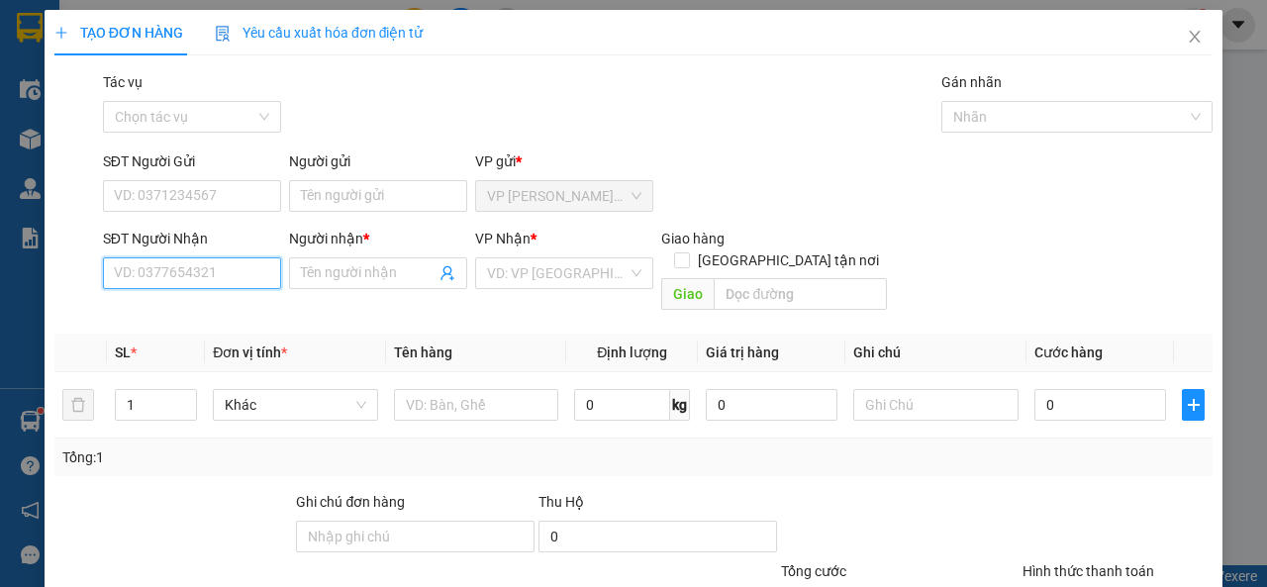
click at [219, 272] on input "SĐT Người Nhận" at bounding box center [192, 273] width 178 height 32
click at [220, 273] on input "SĐT Người Nhận" at bounding box center [192, 273] width 178 height 32
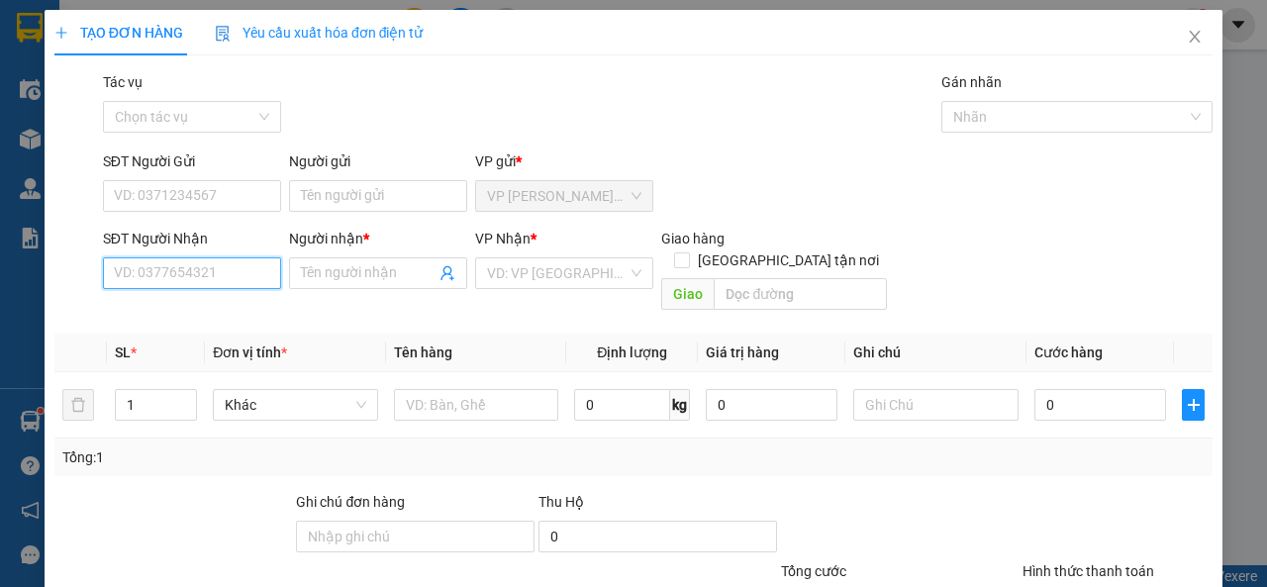
click at [220, 273] on input "SĐT Người Nhận" at bounding box center [192, 273] width 178 height 32
type input "0934938126"
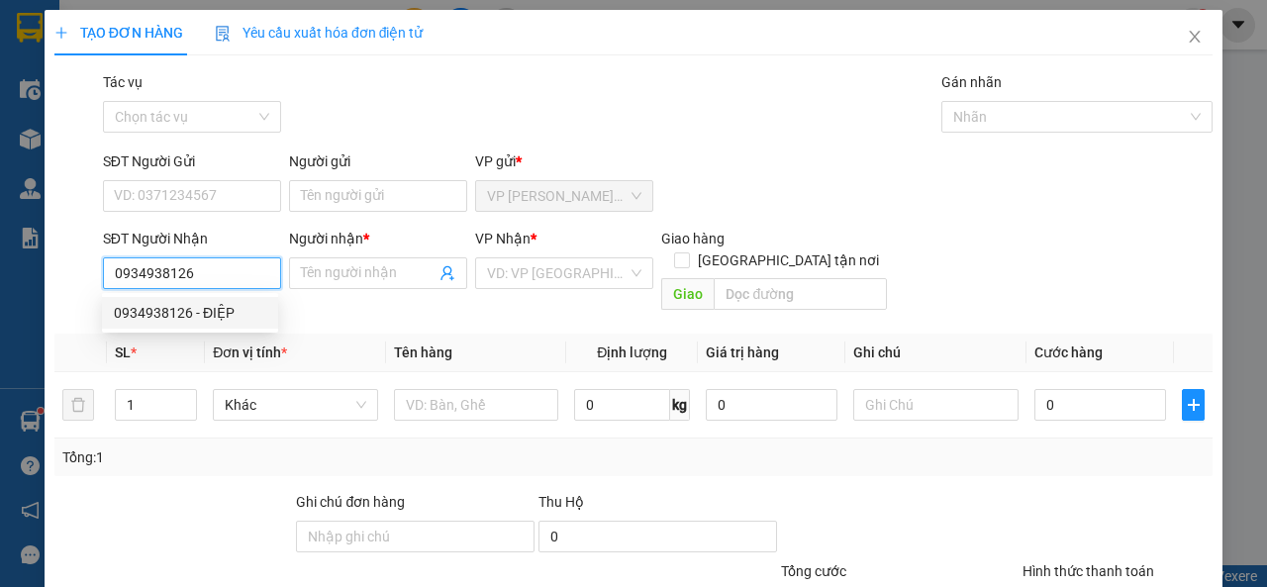
click at [273, 309] on div "0934938126 - ĐIỆP" at bounding box center [190, 313] width 176 height 32
type input "ĐIỆP"
type input "70.000"
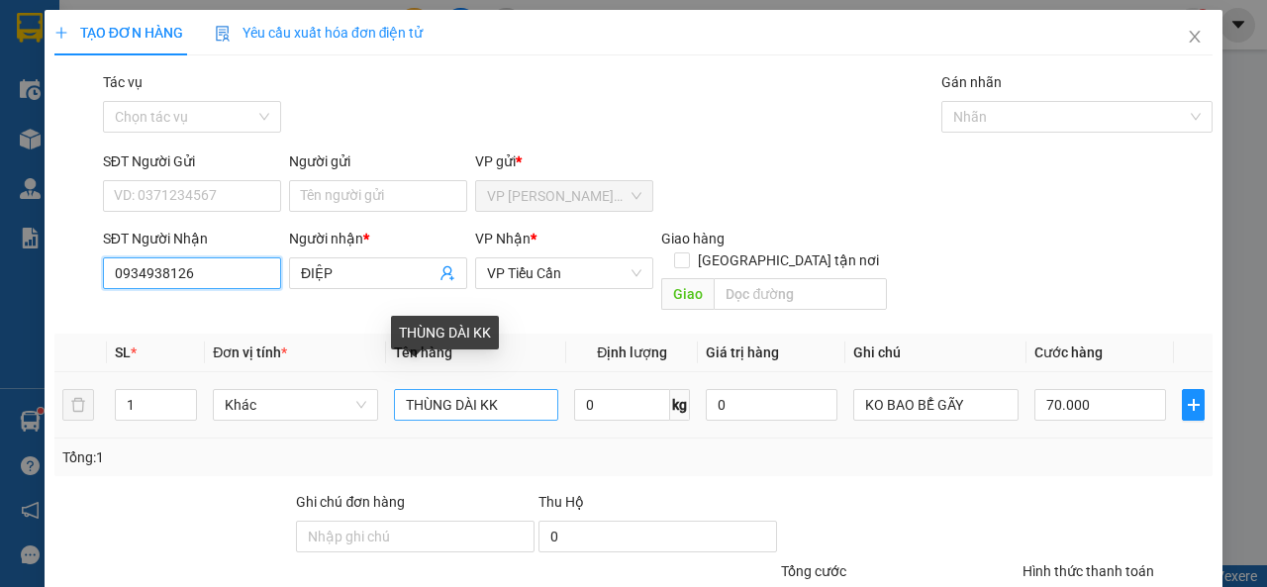
type input "0934938126"
click at [477, 389] on input "THÙNG DÀI KK" at bounding box center [476, 405] width 165 height 32
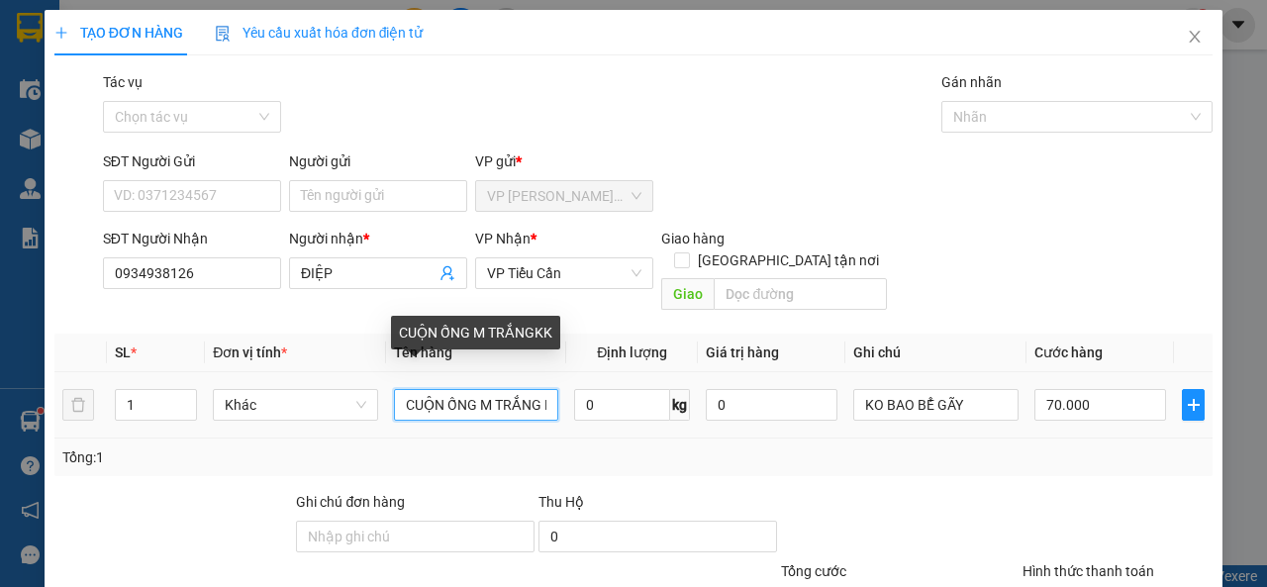
scroll to position [0, 3]
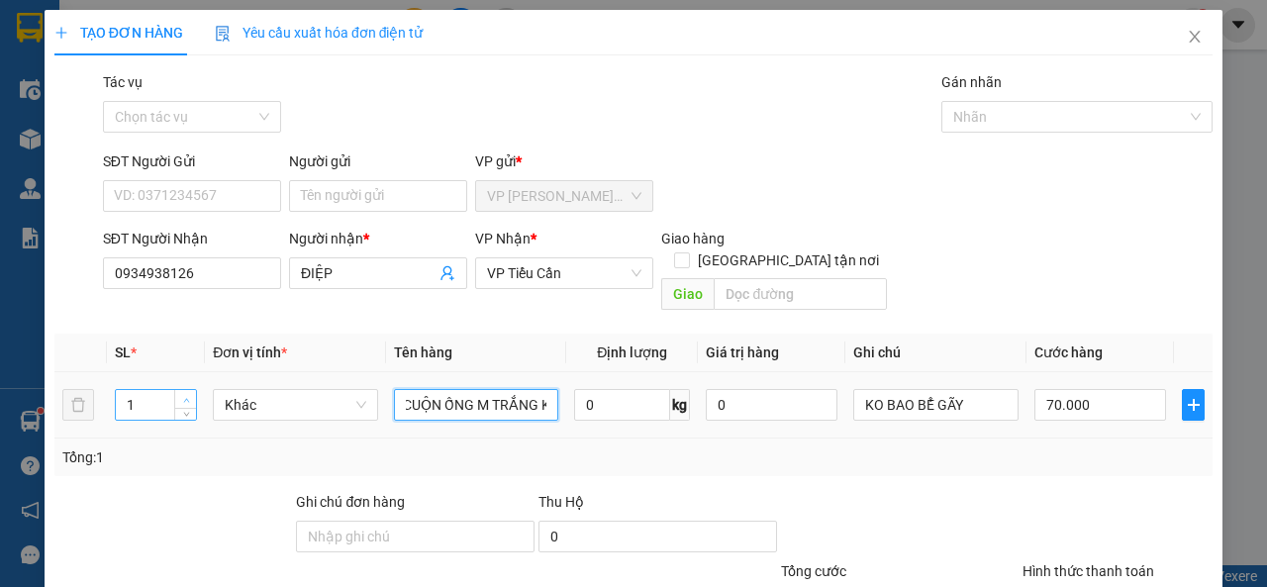
type input "CUỘN ỐNG M TRẮNG KK"
click at [187, 397] on icon "up" at bounding box center [186, 400] width 7 height 7
click at [1035, 389] on input "70.000" at bounding box center [1101, 405] width 132 height 32
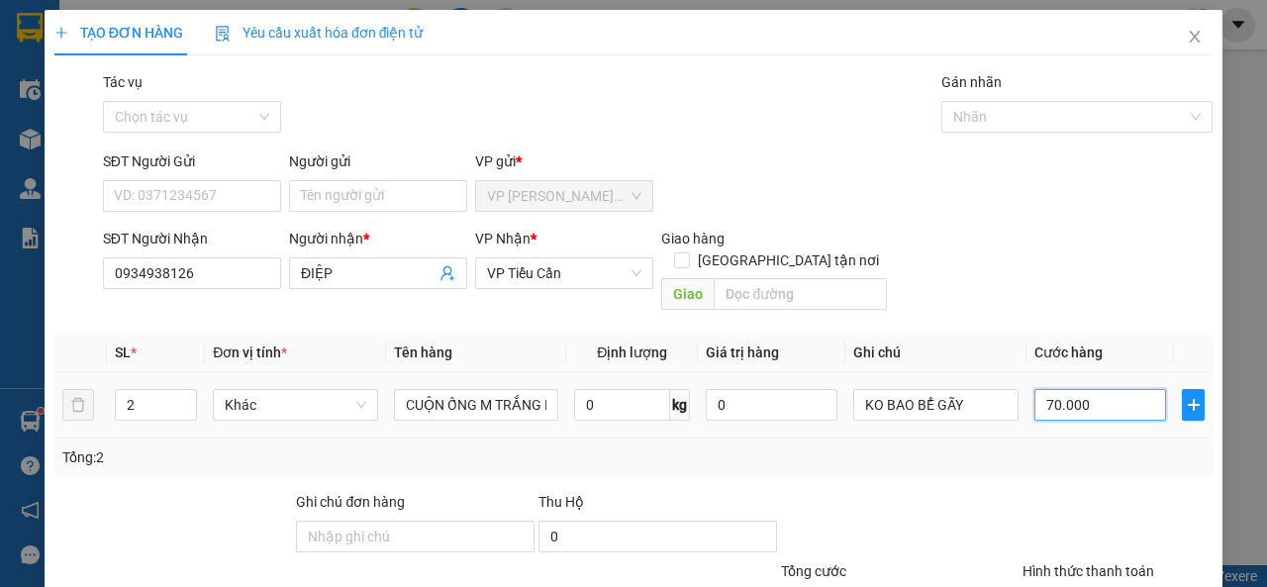
scroll to position [146, 0]
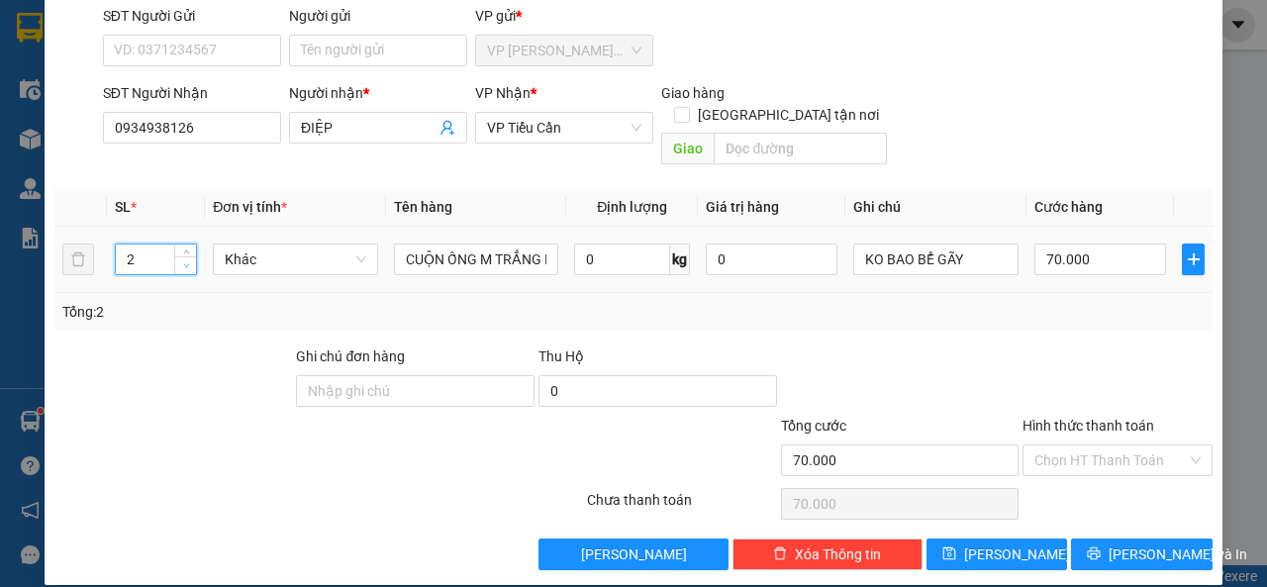
click at [178, 256] on span "Decrease Value" at bounding box center [185, 265] width 22 height 18
type input "1"
click at [183, 262] on icon "down" at bounding box center [186, 265] width 7 height 7
click at [1096, 539] on button "[PERSON_NAME] và In" at bounding box center [1142, 555] width 142 height 32
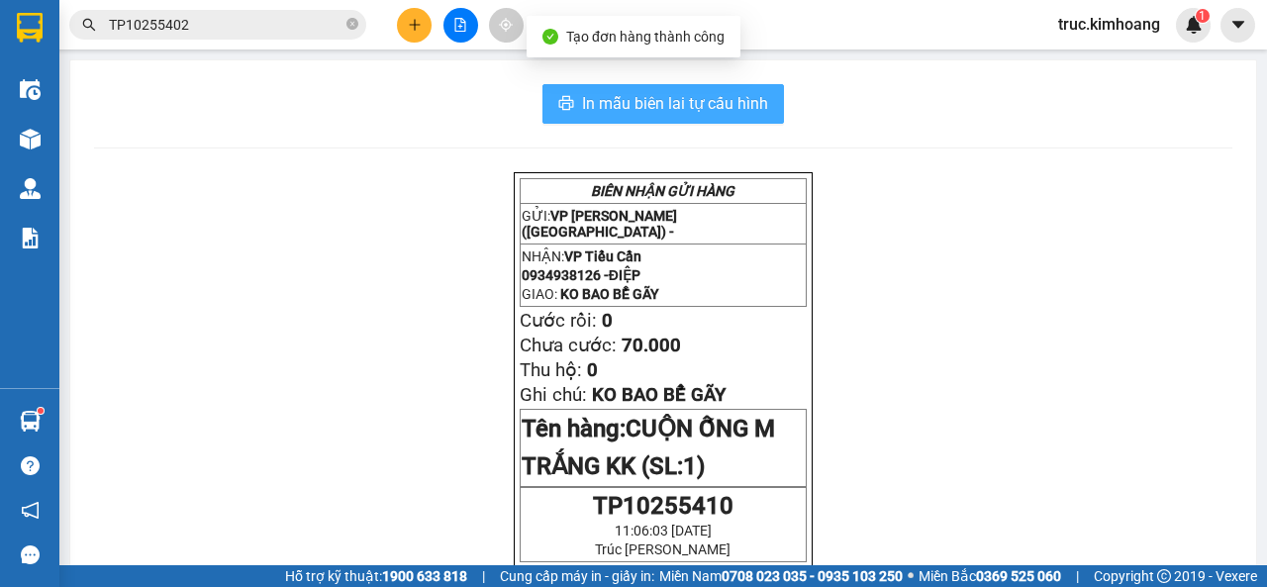
click at [658, 110] on span "In mẫu biên lai tự cấu hình" at bounding box center [675, 103] width 186 height 25
click at [644, 105] on span "In mẫu biên lai tự cấu hình" at bounding box center [675, 103] width 186 height 25
